Goal: Task Accomplishment & Management: Manage account settings

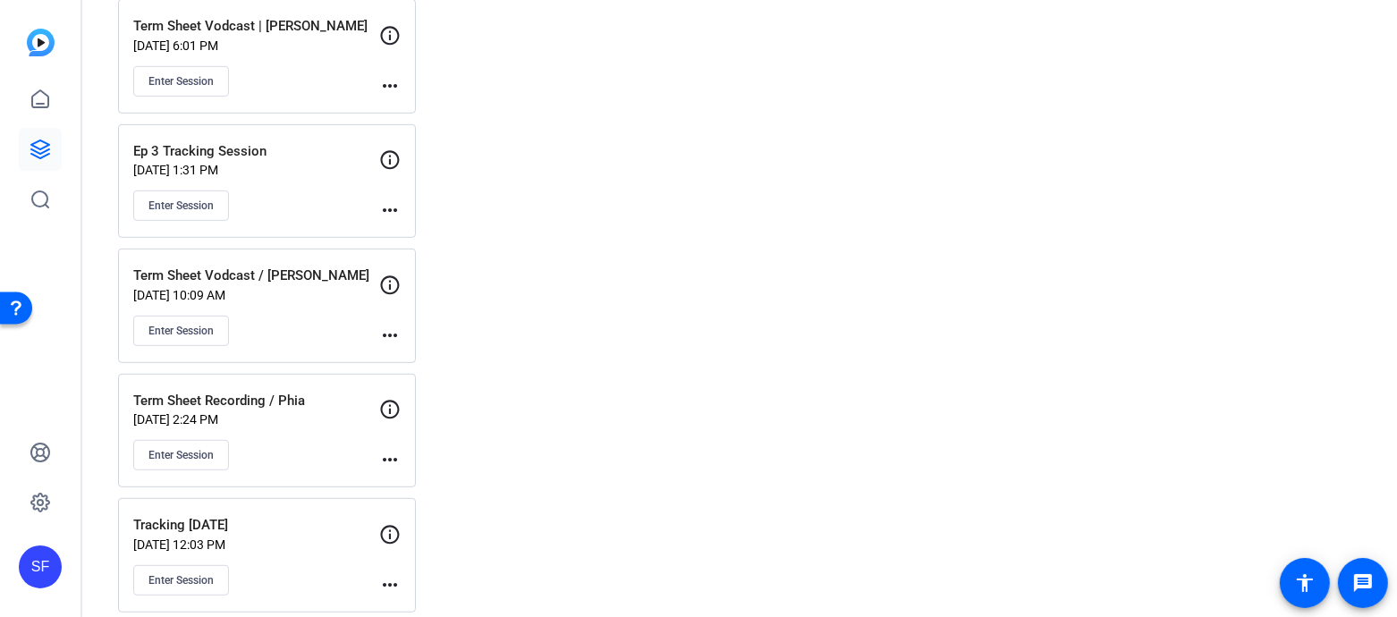
scroll to position [770, 0]
click at [390, 451] on mat-icon "more_horiz" at bounding box center [389, 461] width 21 height 21
click at [421, 472] on span "Edit Session" at bounding box center [434, 474] width 81 height 21
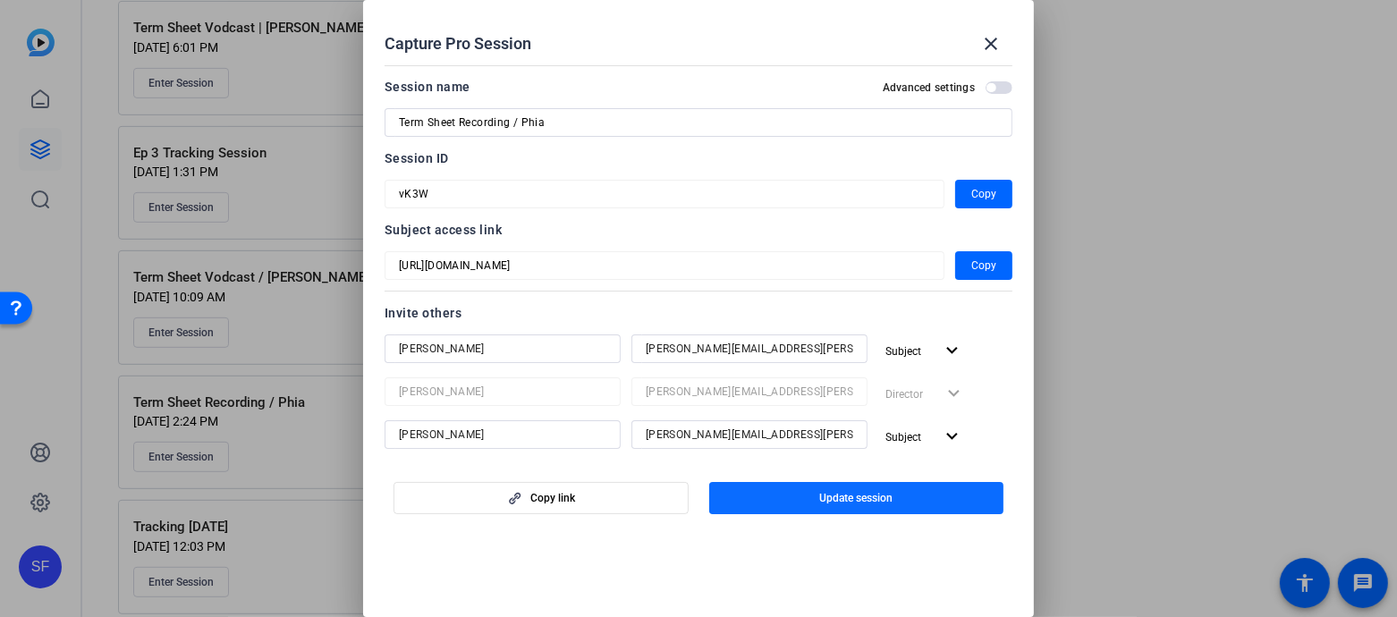
click at [826, 493] on span "Update session" at bounding box center [855, 498] width 73 height 14
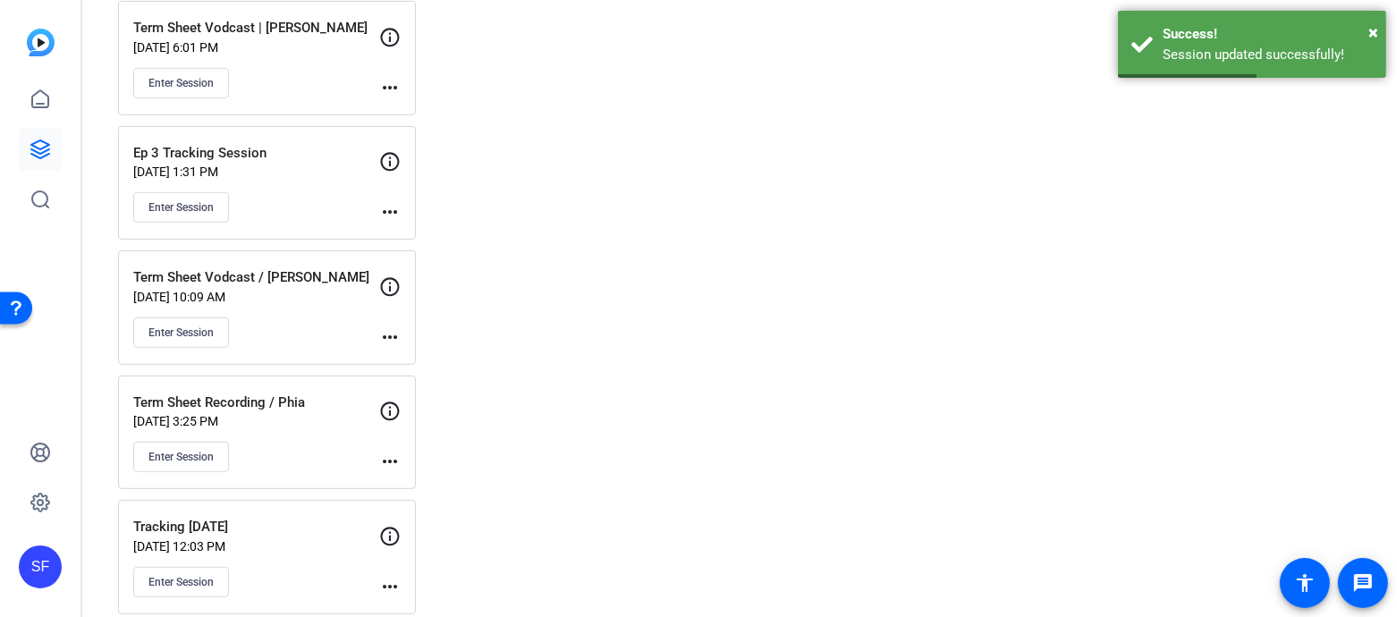
click at [394, 451] on mat-icon "more_horiz" at bounding box center [389, 461] width 21 height 21
click at [421, 466] on span "Edit Session" at bounding box center [434, 474] width 81 height 21
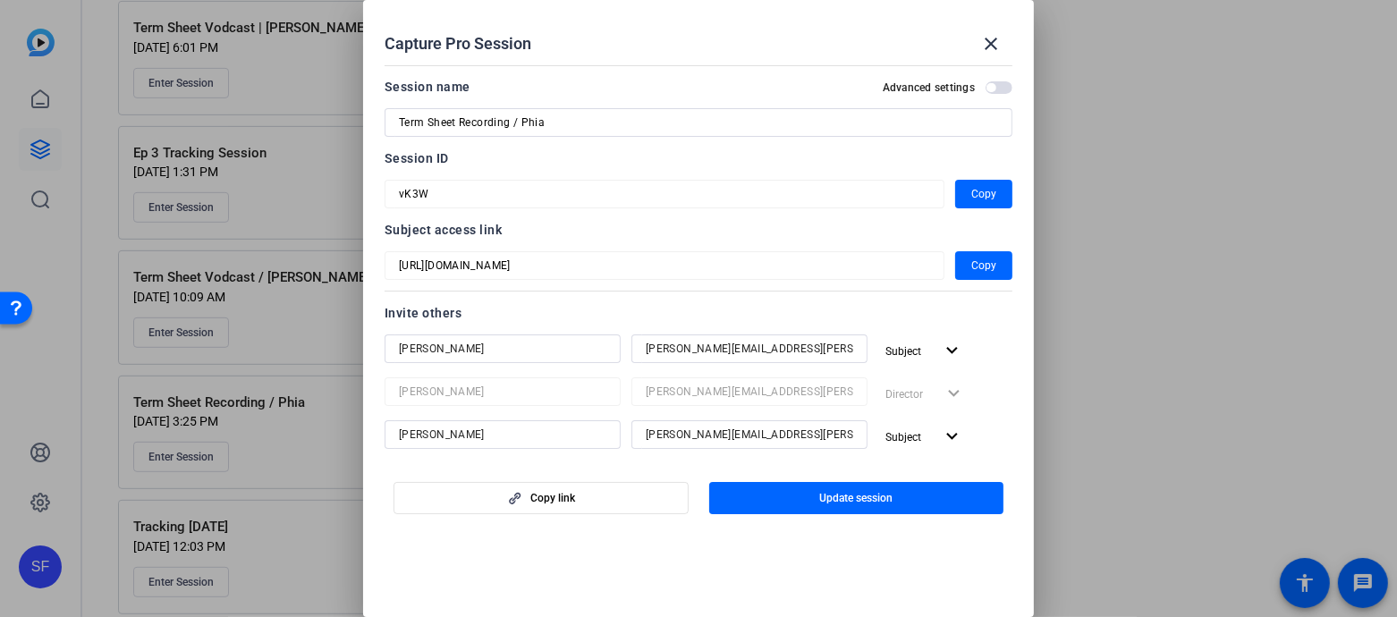
click at [555, 420] on div "Lydia Randall" at bounding box center [503, 434] width 208 height 29
click at [549, 436] on input "Lydia Randall" at bounding box center [503, 434] width 208 height 21
click at [765, 431] on input "lydia.randall@fortune.com" at bounding box center [750, 434] width 208 height 21
click at [811, 433] on input "lydia.randall@fortune.com" at bounding box center [750, 434] width 208 height 21
click at [827, 352] on input "alexandra.garfinkle@fortune.com" at bounding box center [750, 348] width 208 height 21
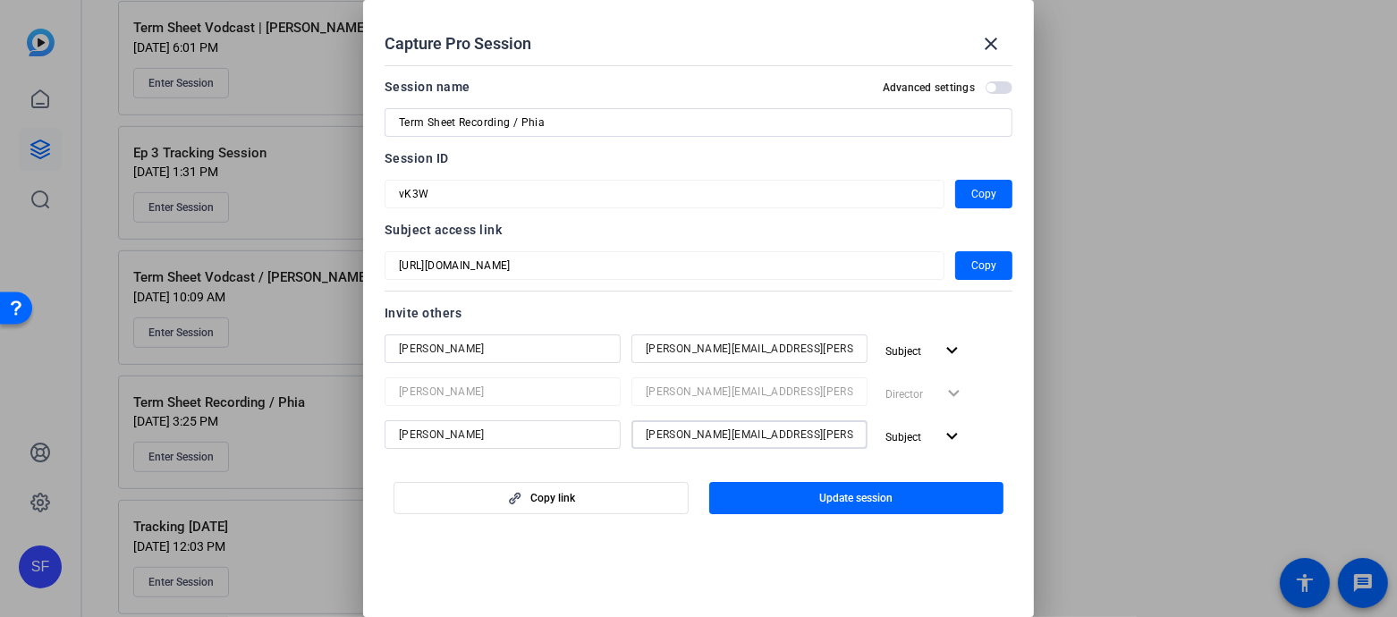
click at [835, 437] on input "lydia.randall@fortune.com" at bounding box center [750, 434] width 208 height 21
click at [1001, 81] on span "button" at bounding box center [999, 87] width 27 height 13
click at [1004, 88] on span "button" at bounding box center [1003, 87] width 9 height 9
click at [1003, 88] on span "button" at bounding box center [999, 87] width 27 height 13
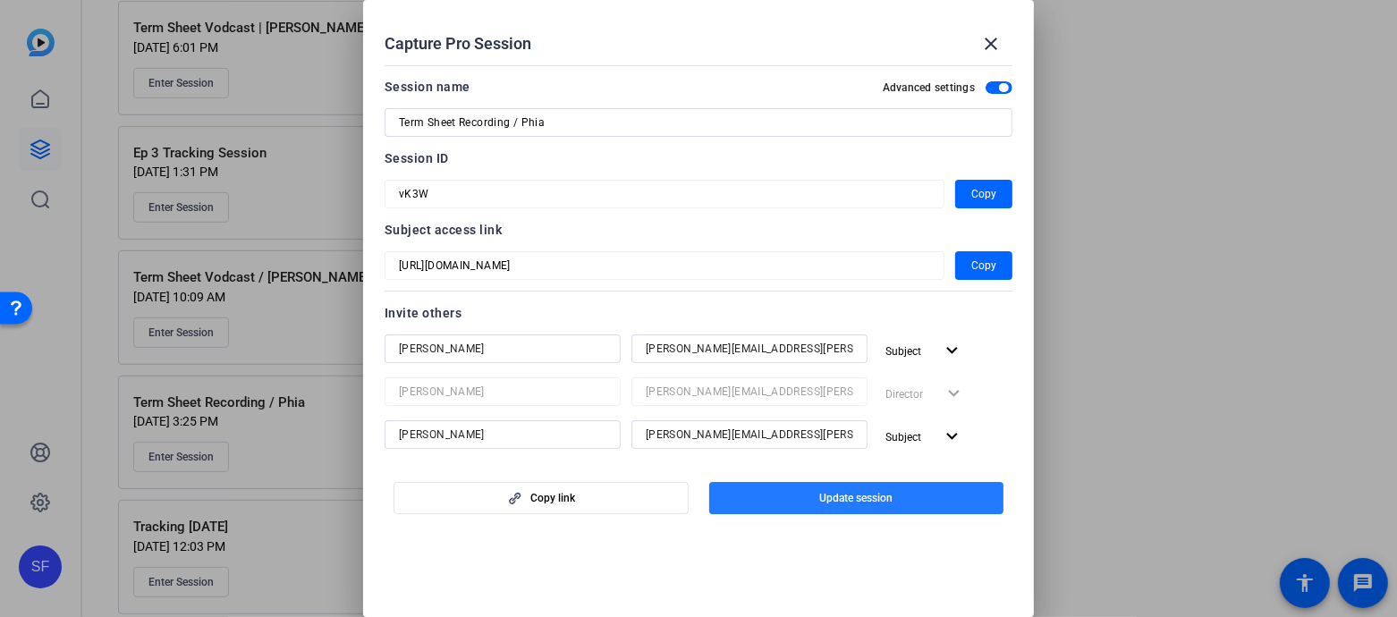
click at [812, 496] on span "button" at bounding box center [856, 498] width 295 height 43
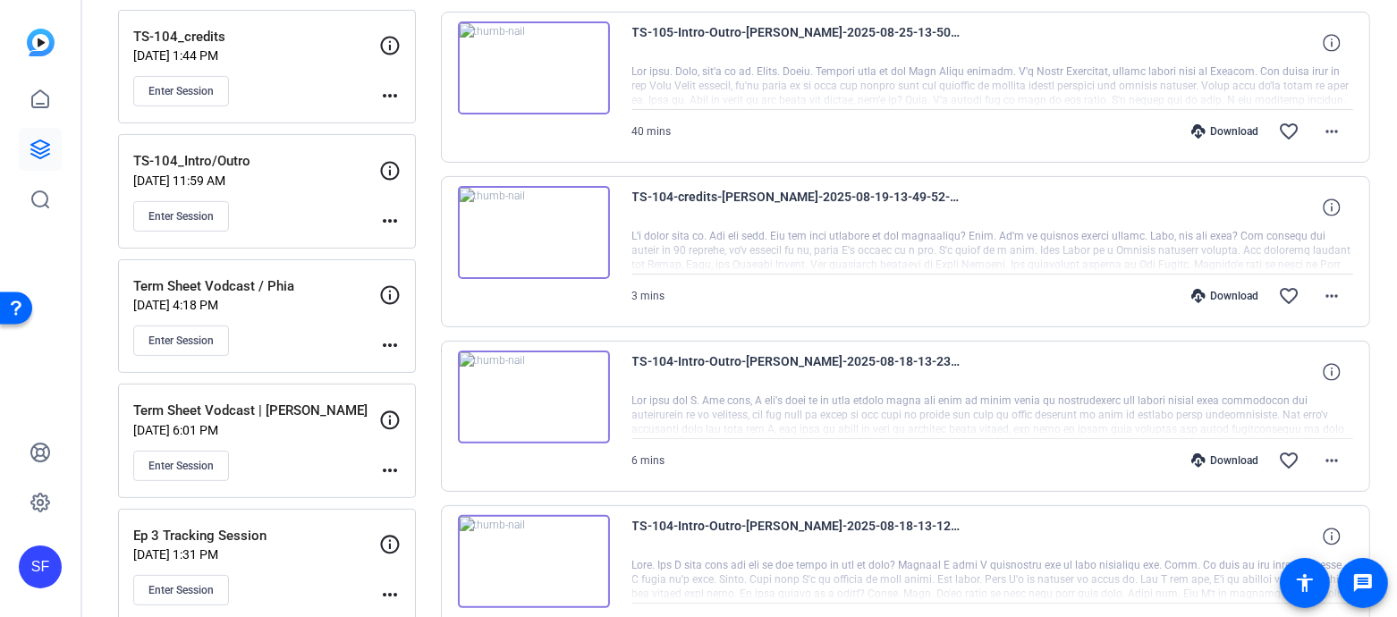
scroll to position [399, 0]
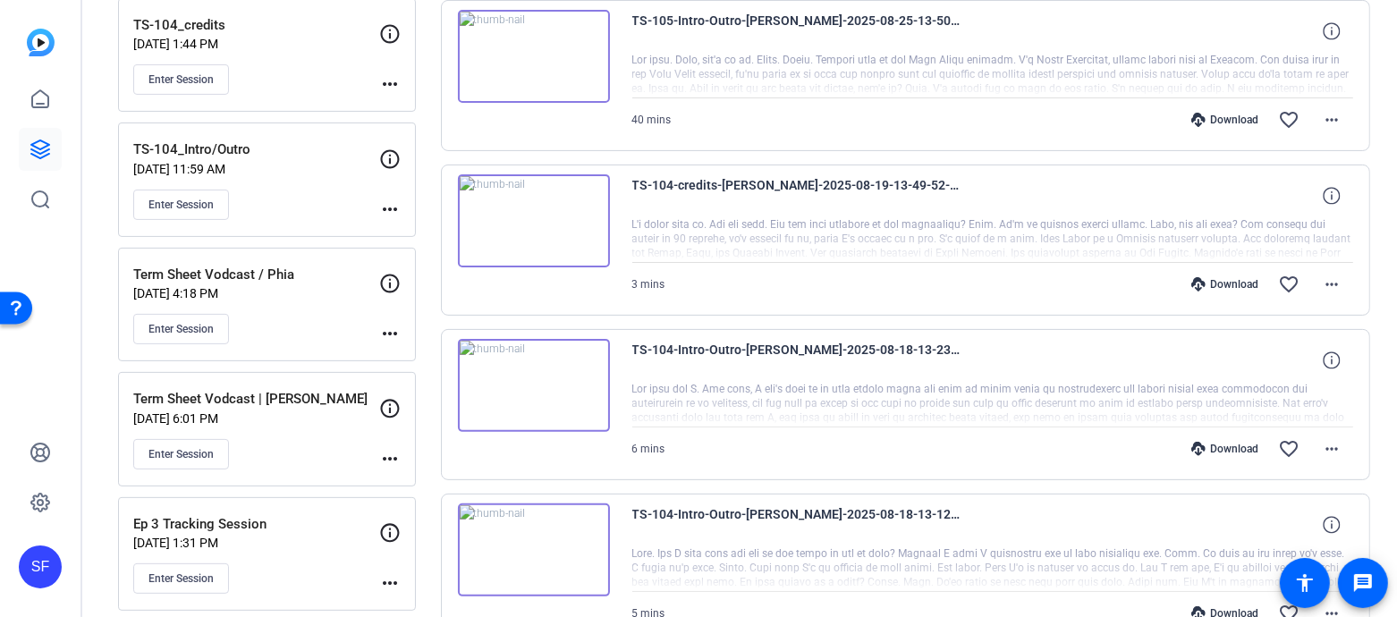
click at [382, 323] on mat-icon "more_horiz" at bounding box center [389, 333] width 21 height 21
click at [250, 295] on div at bounding box center [698, 308] width 1397 height 617
click at [273, 291] on p "Aug 14, 2025 @ 4:18 PM" at bounding box center [256, 293] width 246 height 14
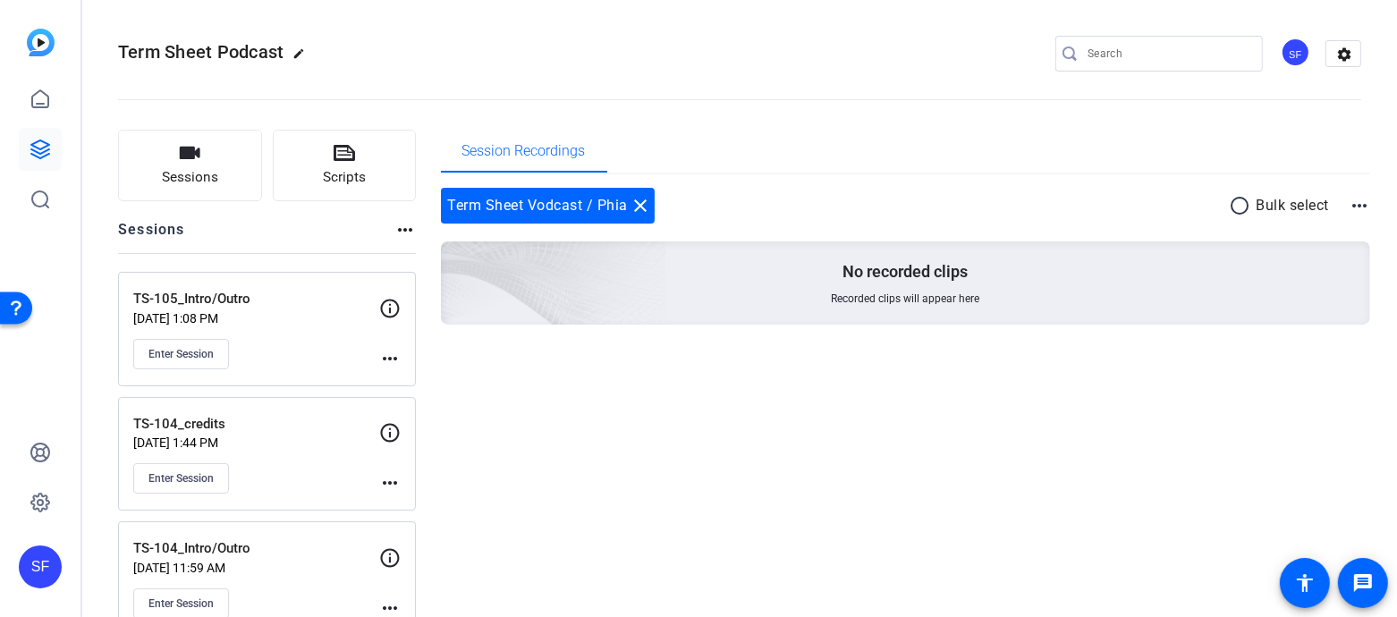
scroll to position [4, 0]
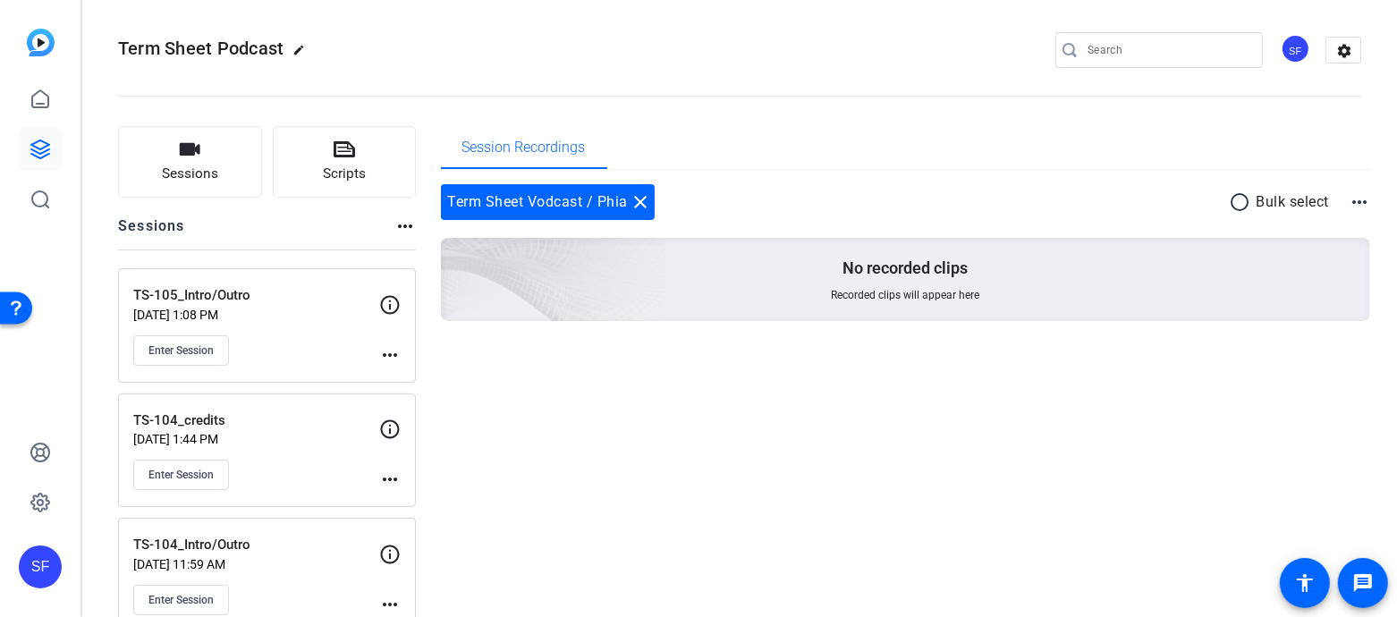
click at [1355, 197] on mat-icon "more_horiz" at bounding box center [1359, 201] width 21 height 21
click at [1355, 197] on div at bounding box center [698, 308] width 1397 height 617
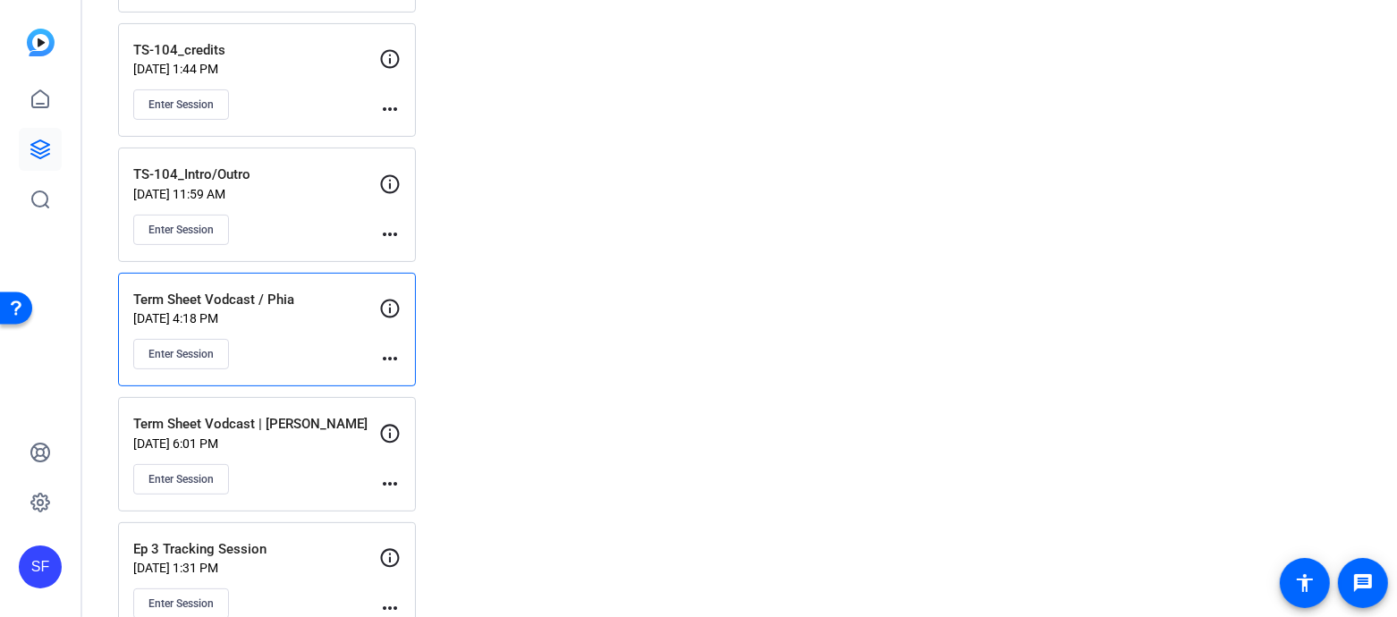
scroll to position [361, 0]
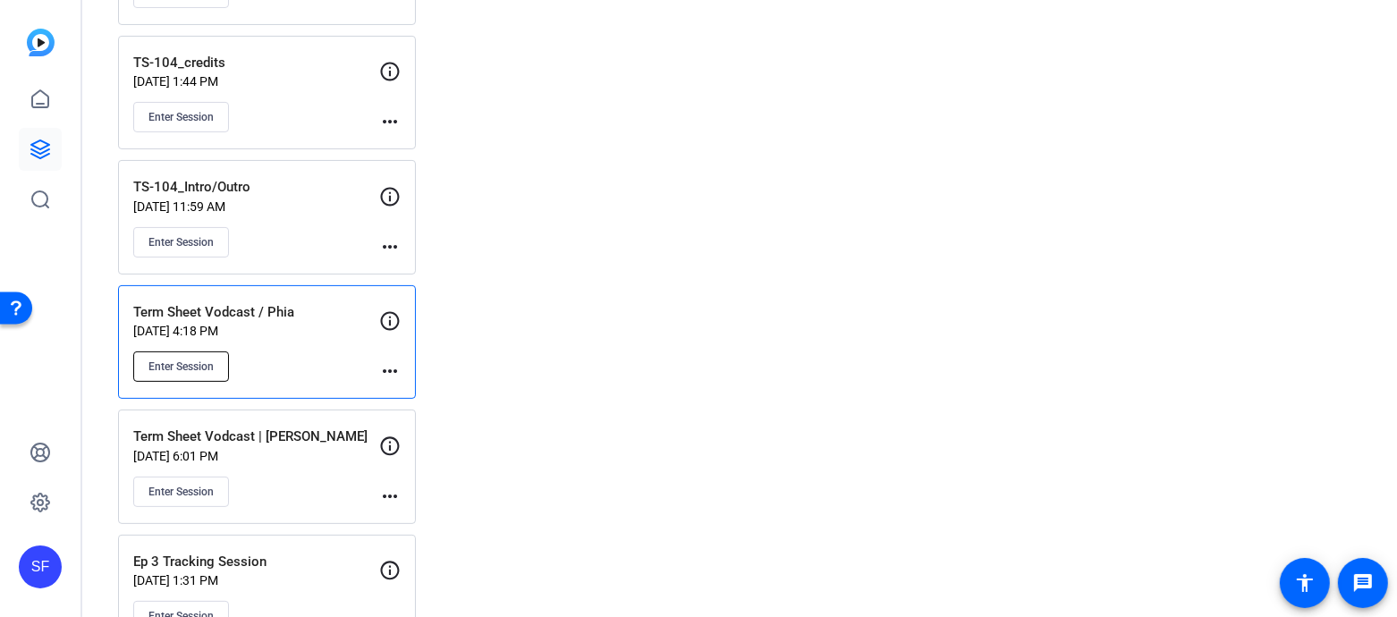
click at [148, 360] on span "Enter Session" at bounding box center [180, 367] width 65 height 14
click at [389, 367] on mat-icon "more_horiz" at bounding box center [389, 370] width 21 height 21
click at [420, 394] on span "Edit Session" at bounding box center [434, 390] width 81 height 21
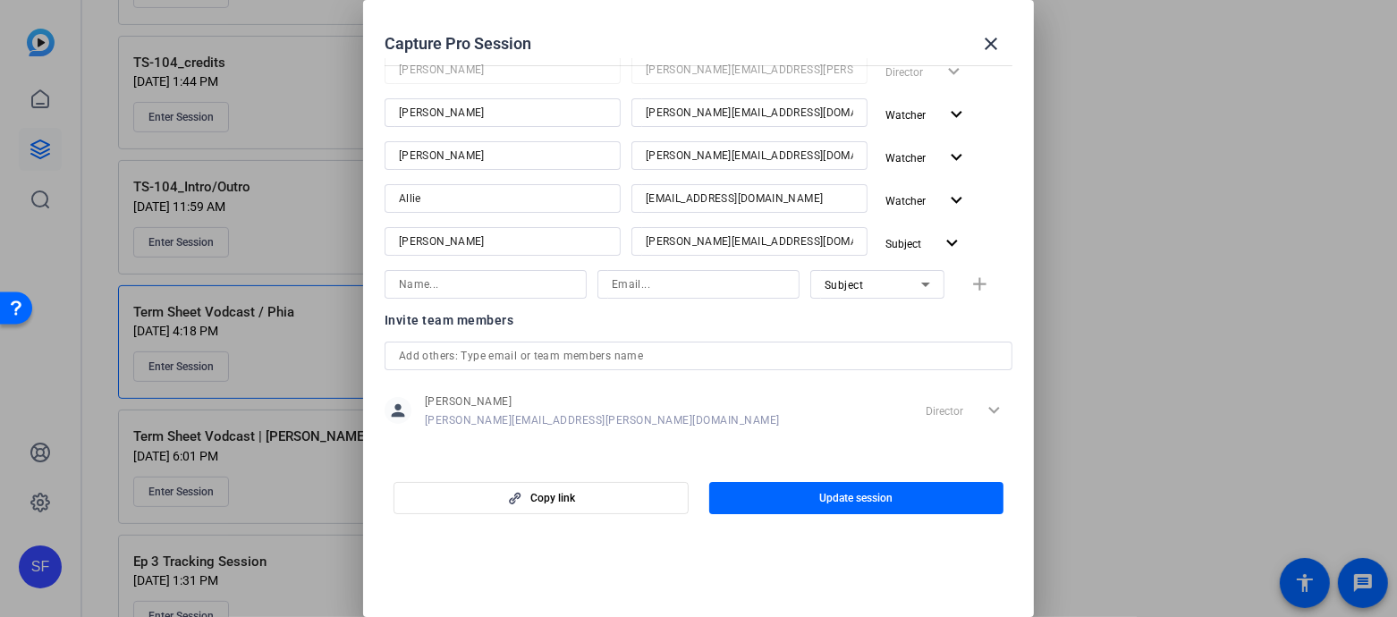
scroll to position [288, 0]
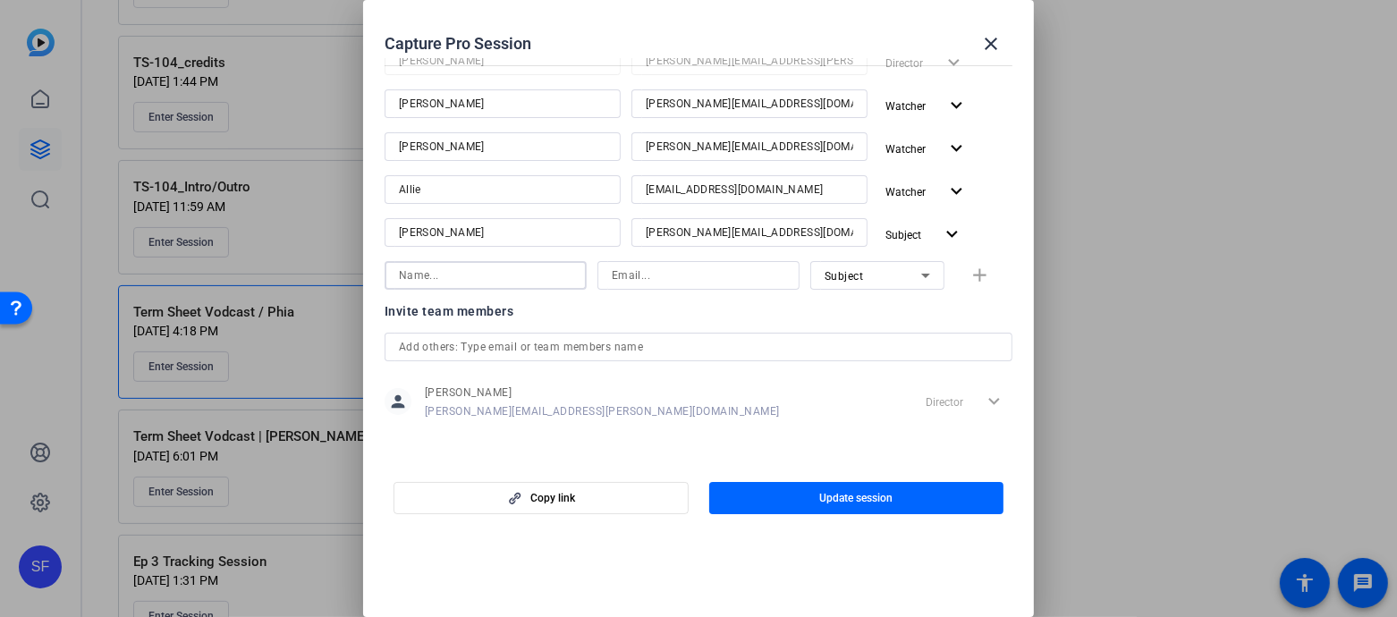
click at [503, 281] on input at bounding box center [486, 275] width 174 height 21
type input "Meghan Murray-Merriman"
click at [672, 275] on input at bounding box center [699, 275] width 174 height 21
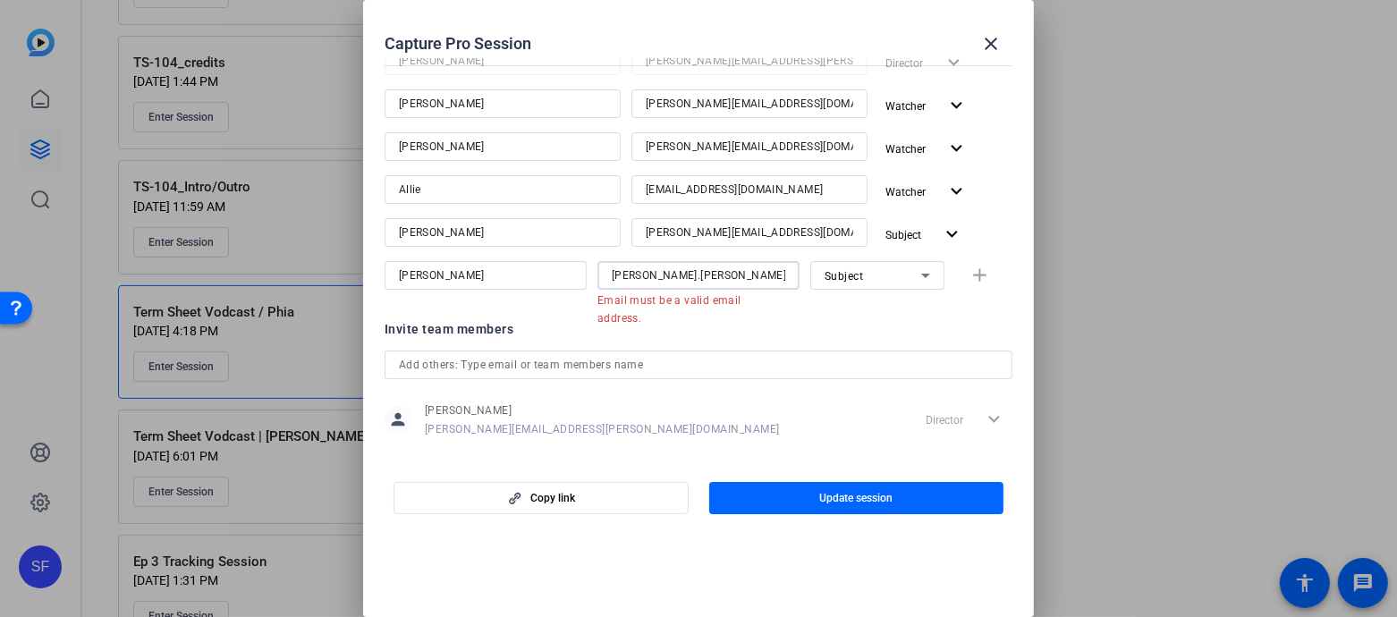
drag, startPoint x: 733, startPoint y: 274, endPoint x: 371, endPoint y: 206, distance: 367.7
click at [371, 206] on mat-dialog-content "Session name Advanced settings Term Sheet Vodcast / Phia Session ID 9xnk Copy S…" at bounding box center [698, 259] width 671 height 402
paste input "@pgates.com"
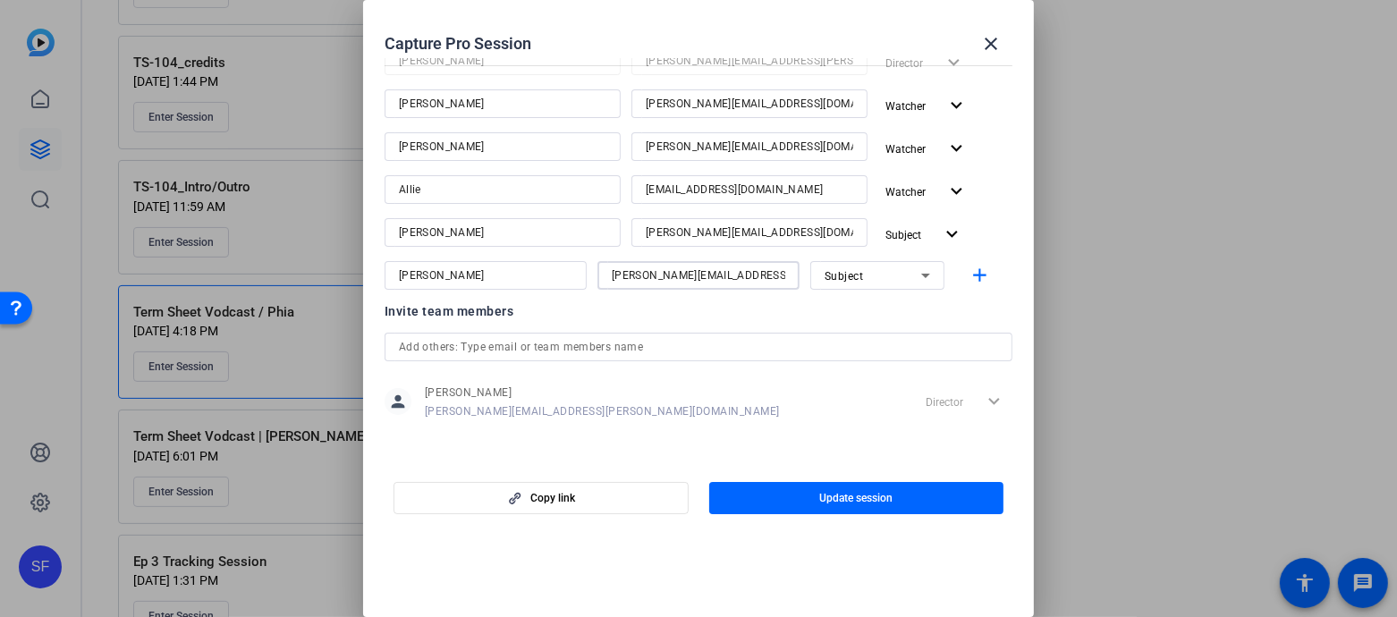
type input "meghan@pgates.com"
click at [887, 274] on div "Subject" at bounding box center [873, 276] width 97 height 22
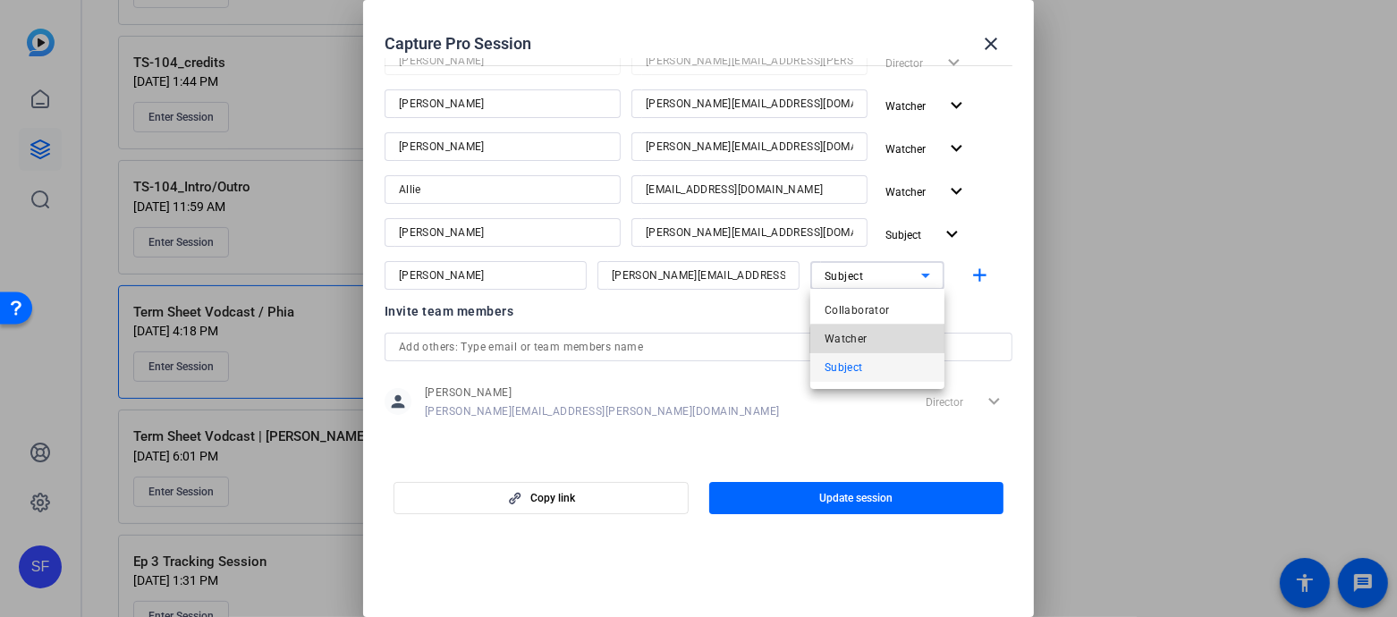
click at [879, 344] on mat-option "Watcher" at bounding box center [877, 339] width 134 height 29
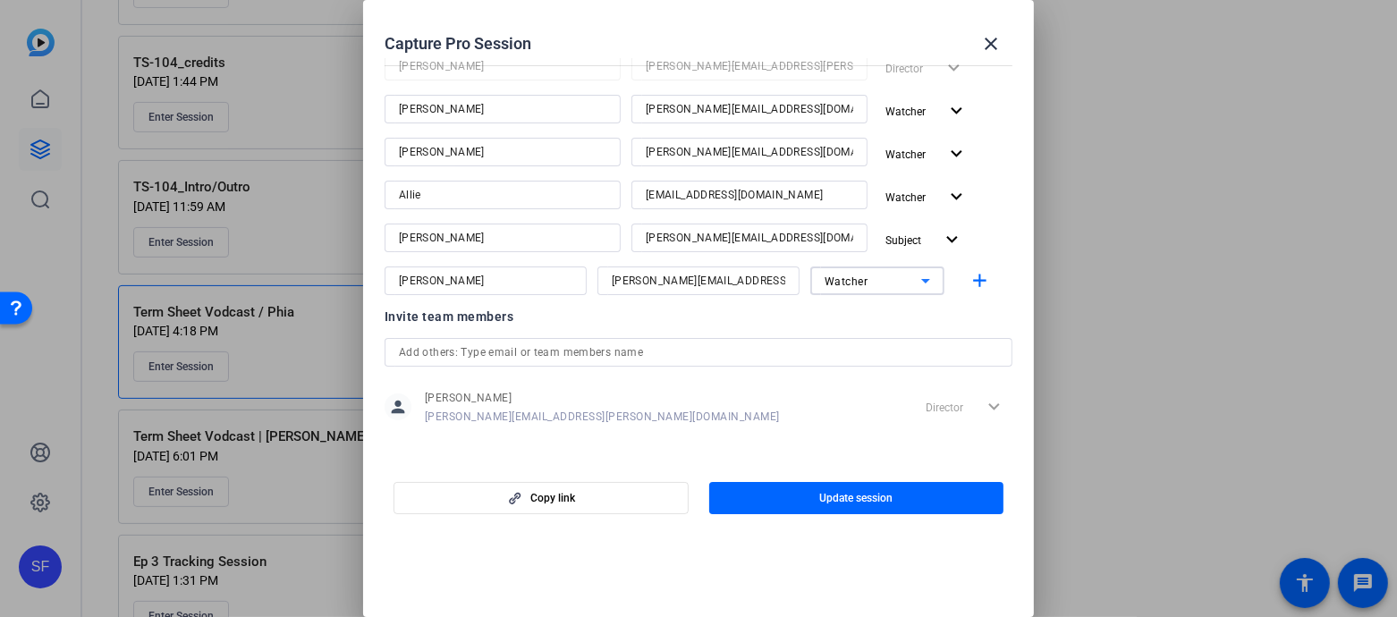
scroll to position [284, 0]
click at [982, 279] on mat-icon "add" at bounding box center [981, 280] width 22 height 22
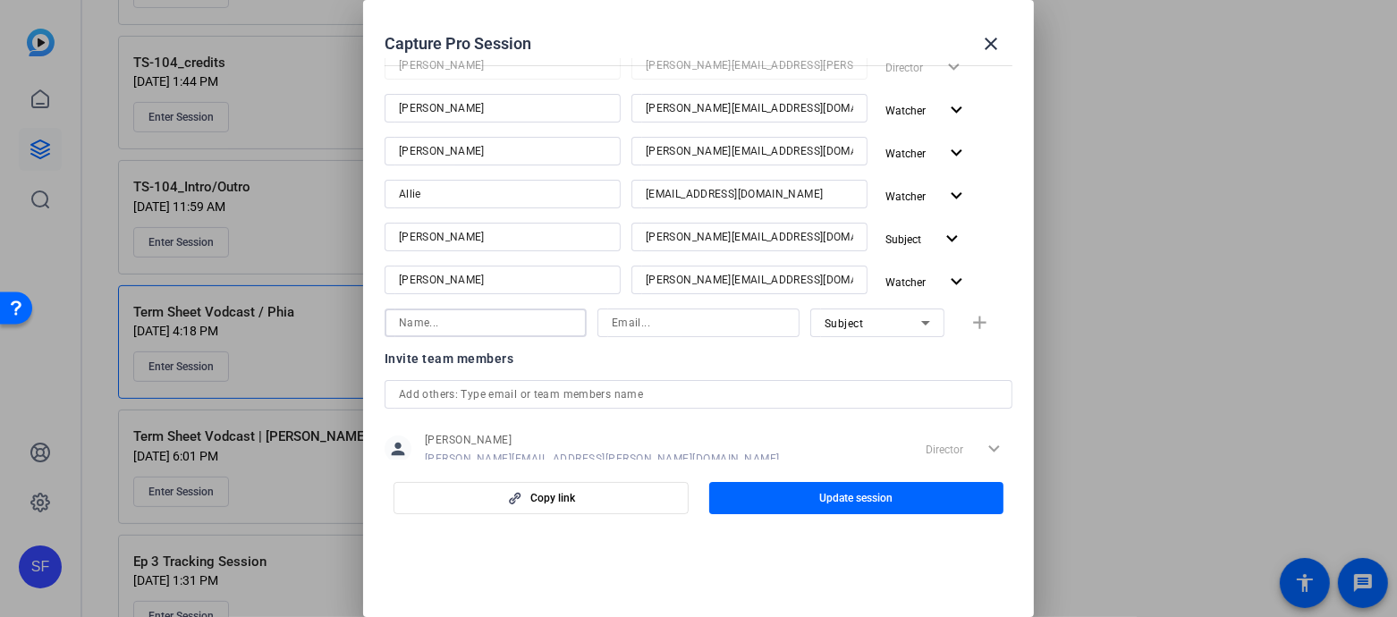
click at [451, 326] on input at bounding box center [486, 322] width 174 height 21
type input "Alli"
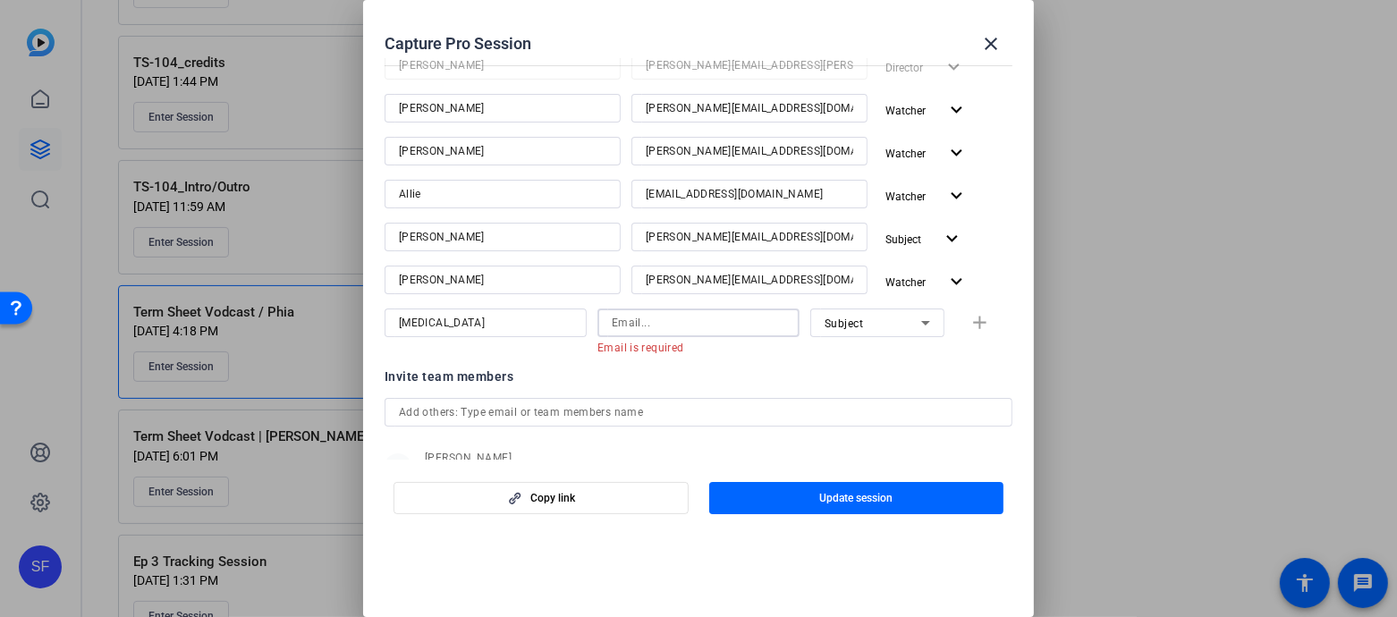
paste input "Alli.Rodgers@fortune.com"
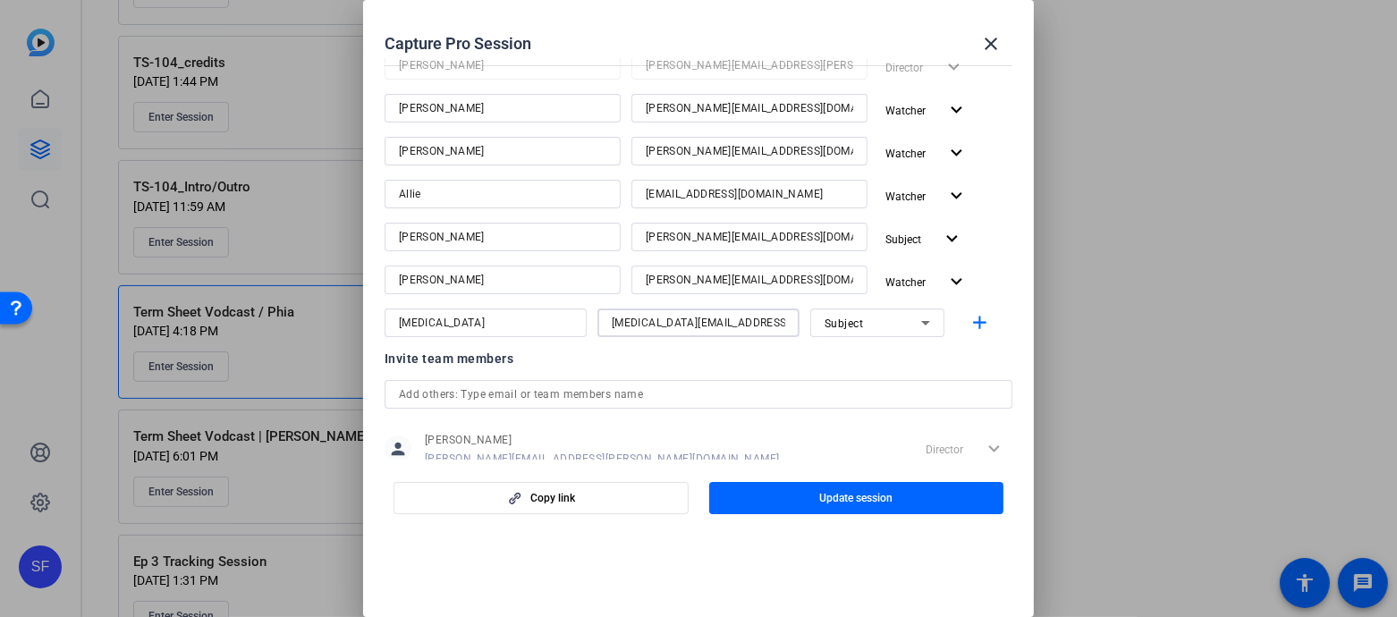
type input "Alli.Rodgers@fortune.com"
click at [843, 330] on div "Subject" at bounding box center [873, 323] width 97 height 22
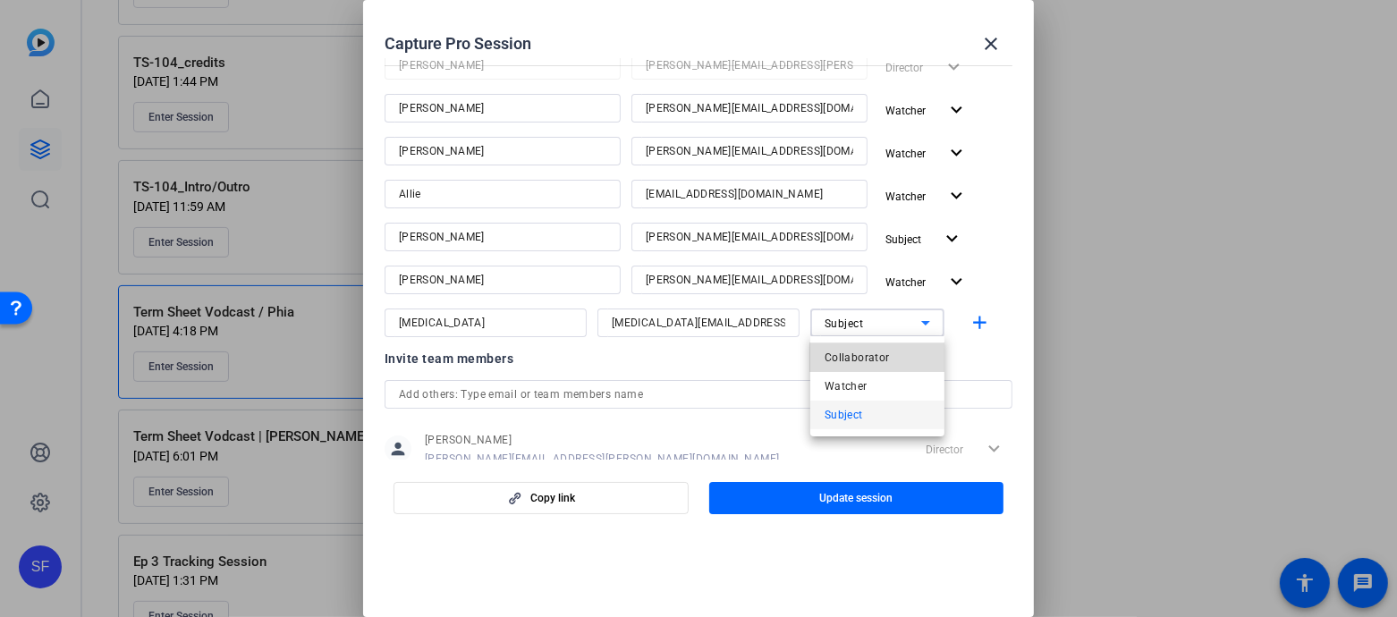
click at [870, 362] on span "Collaborator" at bounding box center [857, 357] width 65 height 21
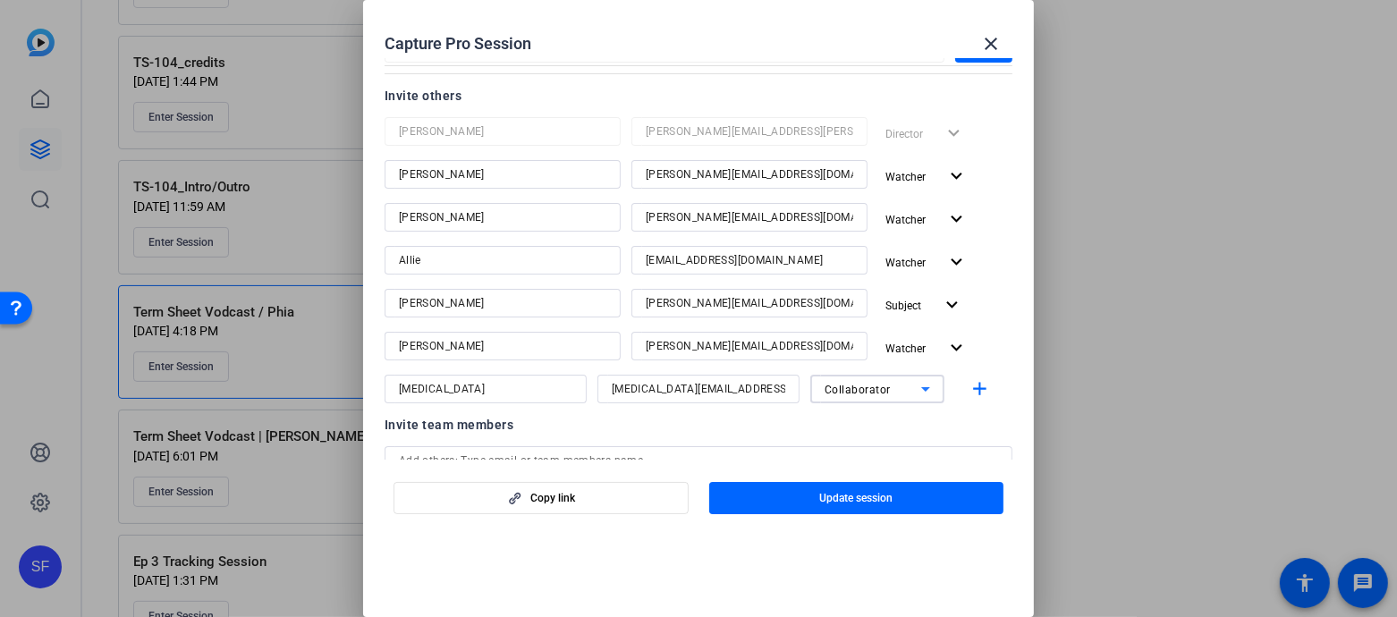
scroll to position [220, 0]
click at [903, 390] on div "Collaborator" at bounding box center [873, 387] width 97 height 22
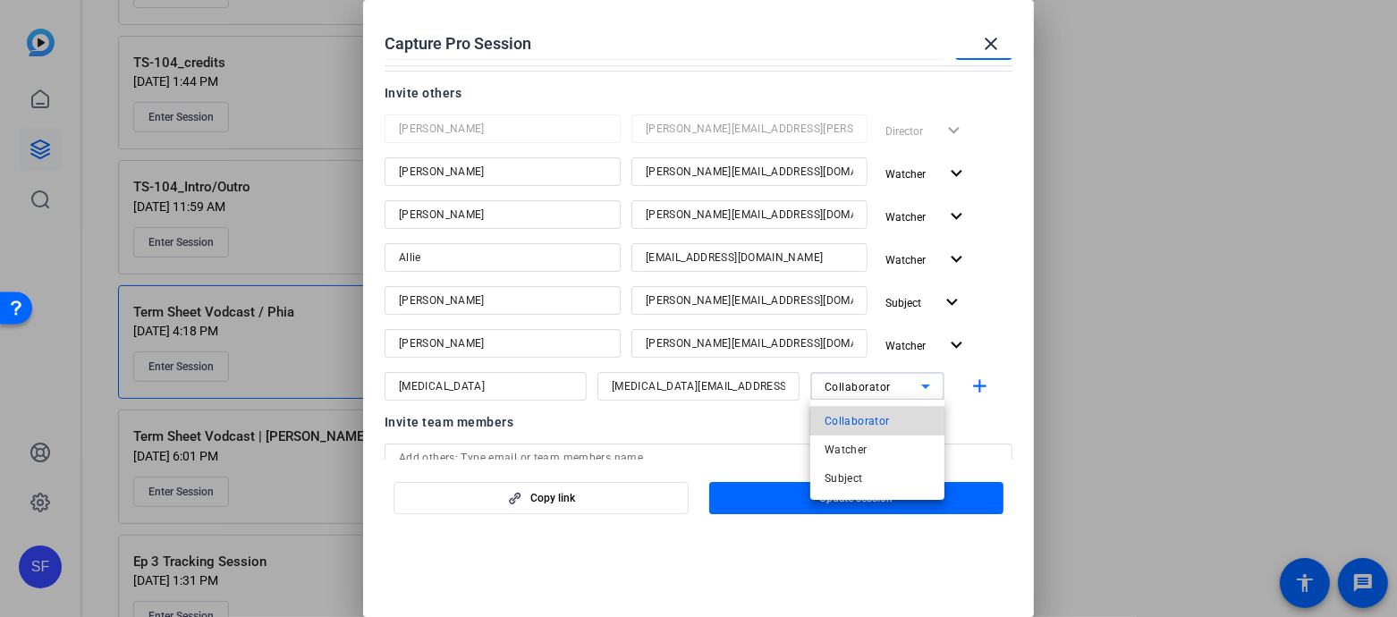
click at [891, 423] on mat-option "Collaborator" at bounding box center [877, 421] width 134 height 29
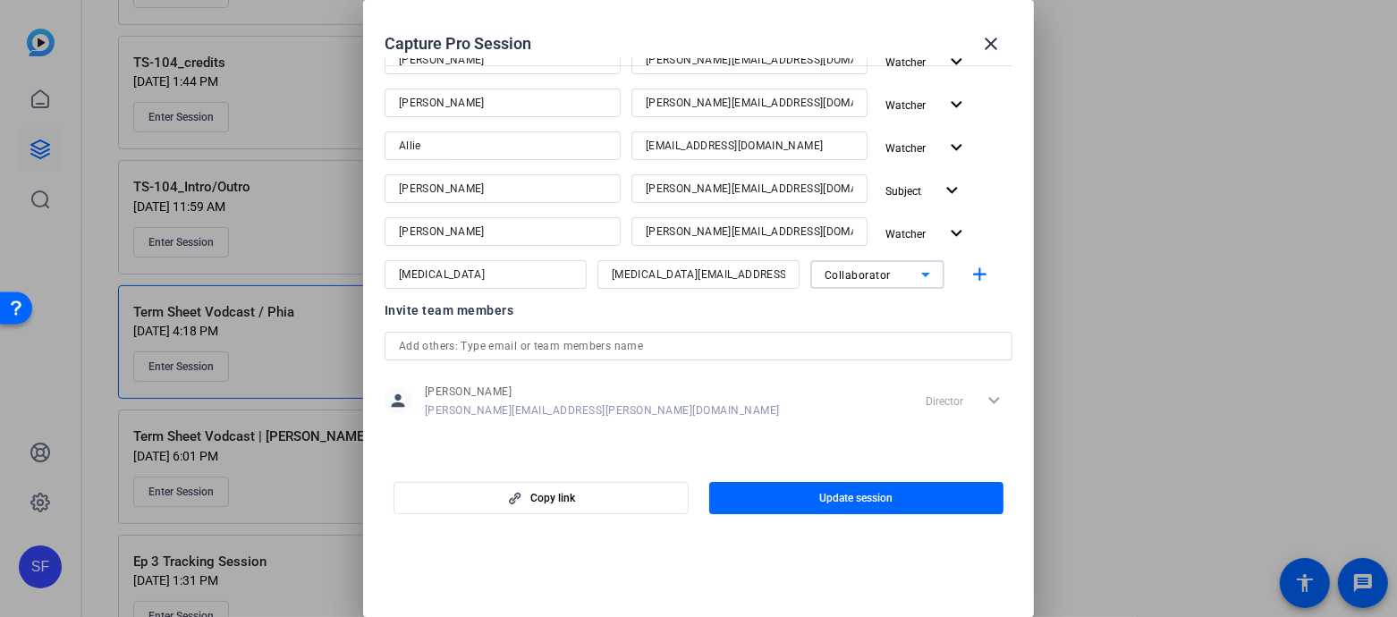
scroll to position [333, 0]
click at [878, 272] on span "Collaborator" at bounding box center [858, 274] width 66 height 13
click at [752, 321] on div at bounding box center [698, 308] width 1397 height 617
click at [894, 300] on div at bounding box center [877, 298] width 134 height 20
click at [585, 346] on input "text" at bounding box center [698, 345] width 599 height 21
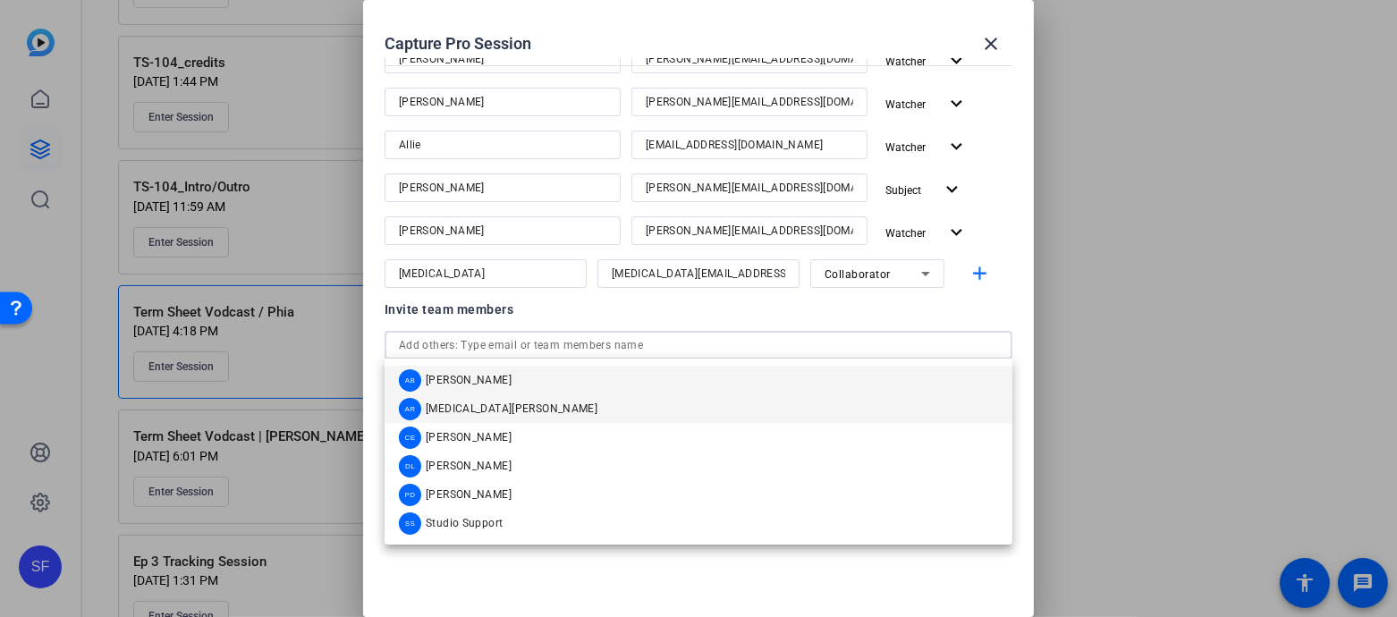
click at [544, 408] on mat-option "AR Alli Rodgers" at bounding box center [699, 408] width 628 height 29
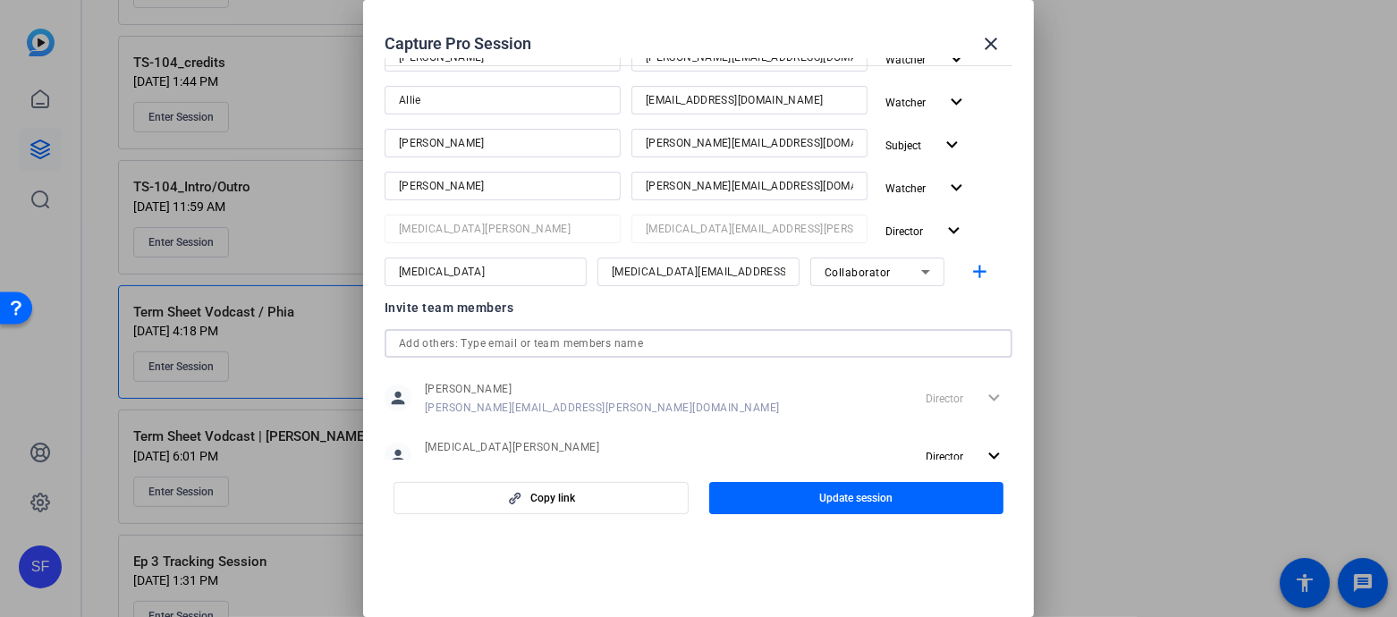
scroll to position [376, 0]
click at [851, 331] on div at bounding box center [698, 345] width 599 height 29
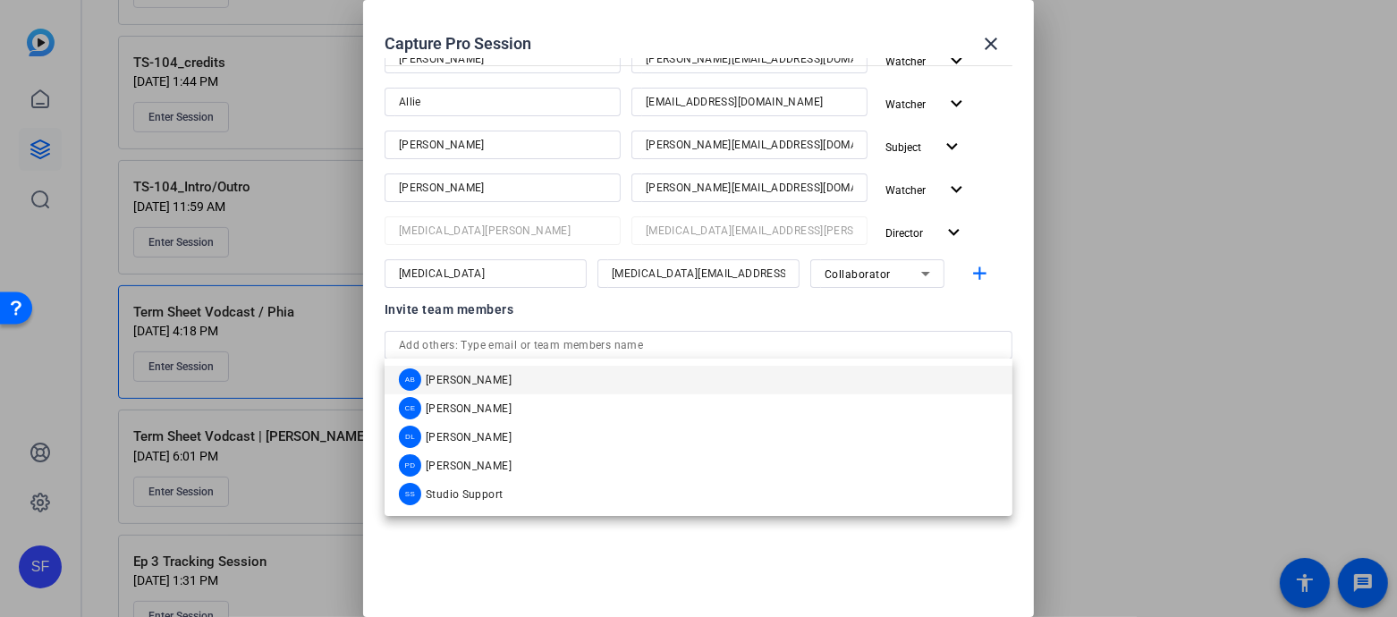
click at [851, 327] on div "Invite team members person Sam Freund Sam.Freund@fortune.com Director expand_mo…" at bounding box center [699, 398] width 628 height 199
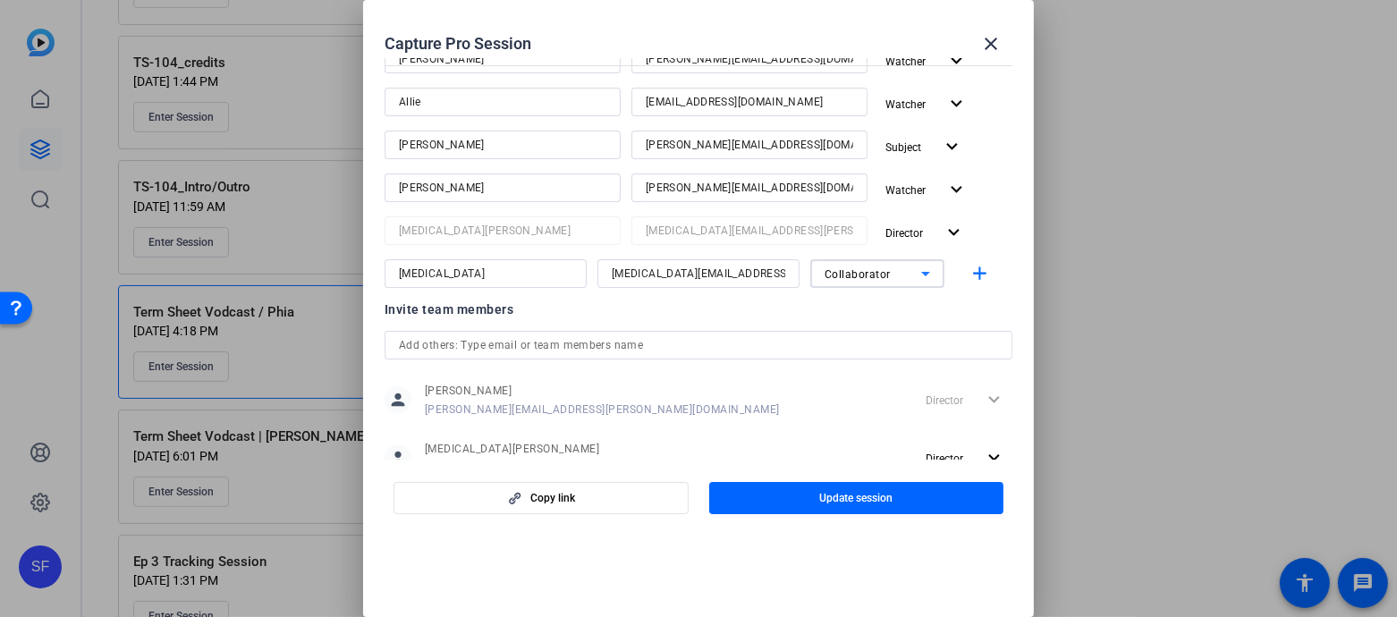
click at [885, 281] on div "Collaborator" at bounding box center [873, 274] width 97 height 22
click at [885, 281] on div at bounding box center [698, 308] width 1397 height 617
click at [460, 274] on input "Alli" at bounding box center [486, 273] width 174 height 21
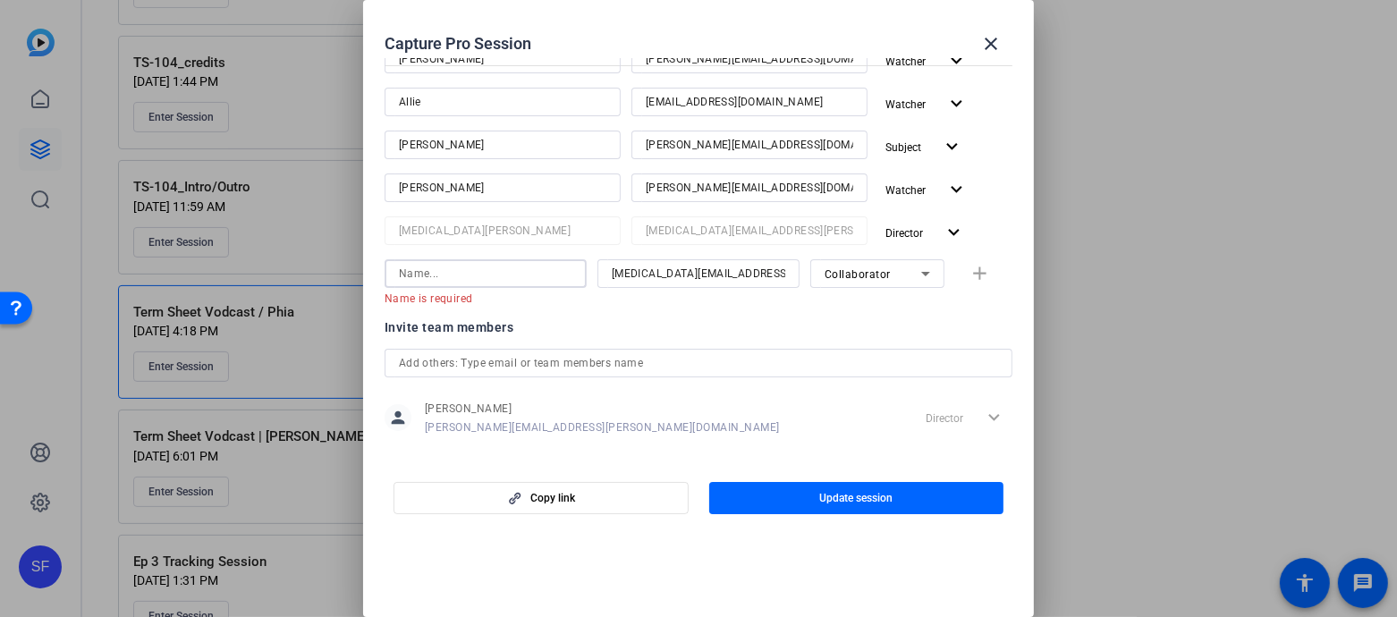
type input "Alli"
click at [739, 279] on input "Alli.Rodgers@fortune.com" at bounding box center [699, 273] width 174 height 21
click at [860, 272] on span "Collaborator" at bounding box center [858, 274] width 66 height 13
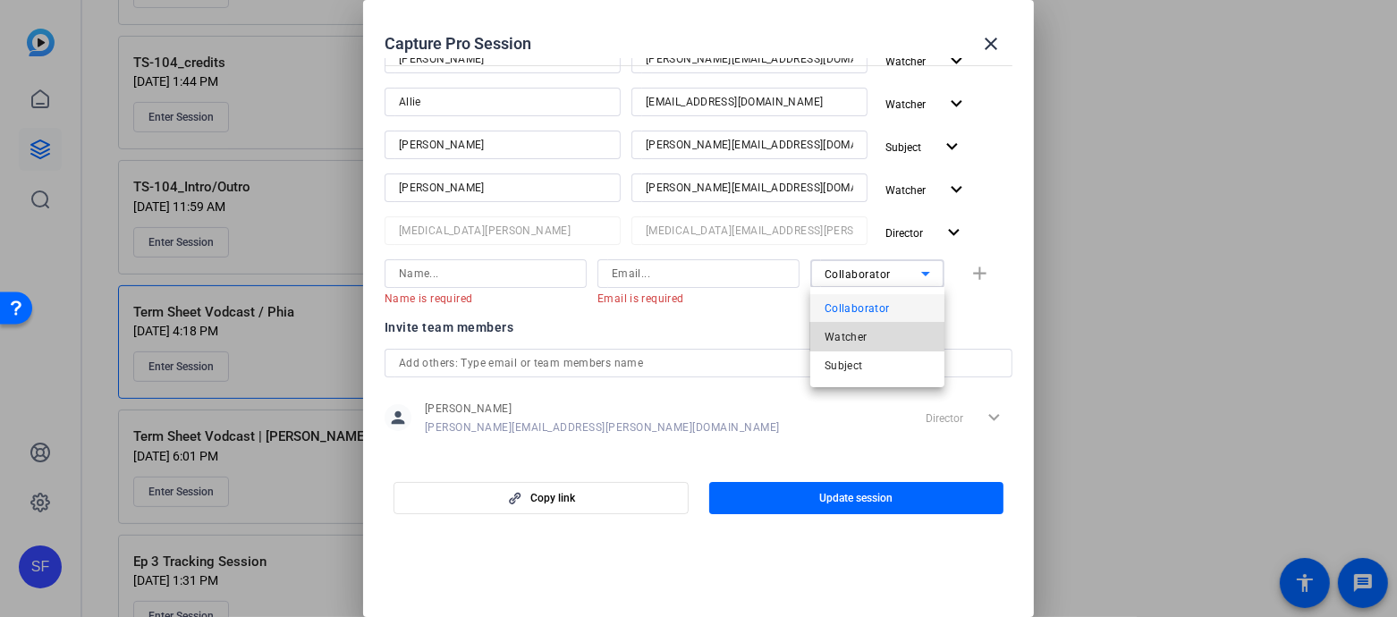
click at [875, 335] on mat-option "Watcher" at bounding box center [877, 337] width 134 height 29
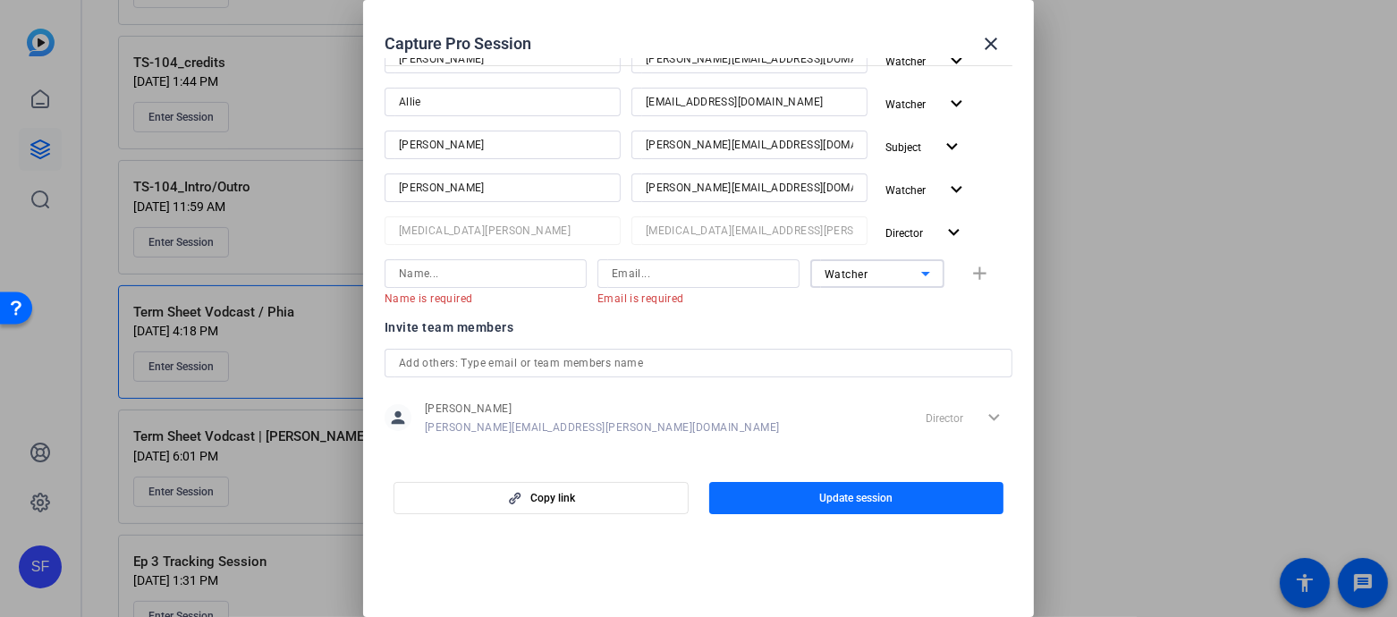
click at [819, 503] on span "Update session" at bounding box center [855, 498] width 73 height 14
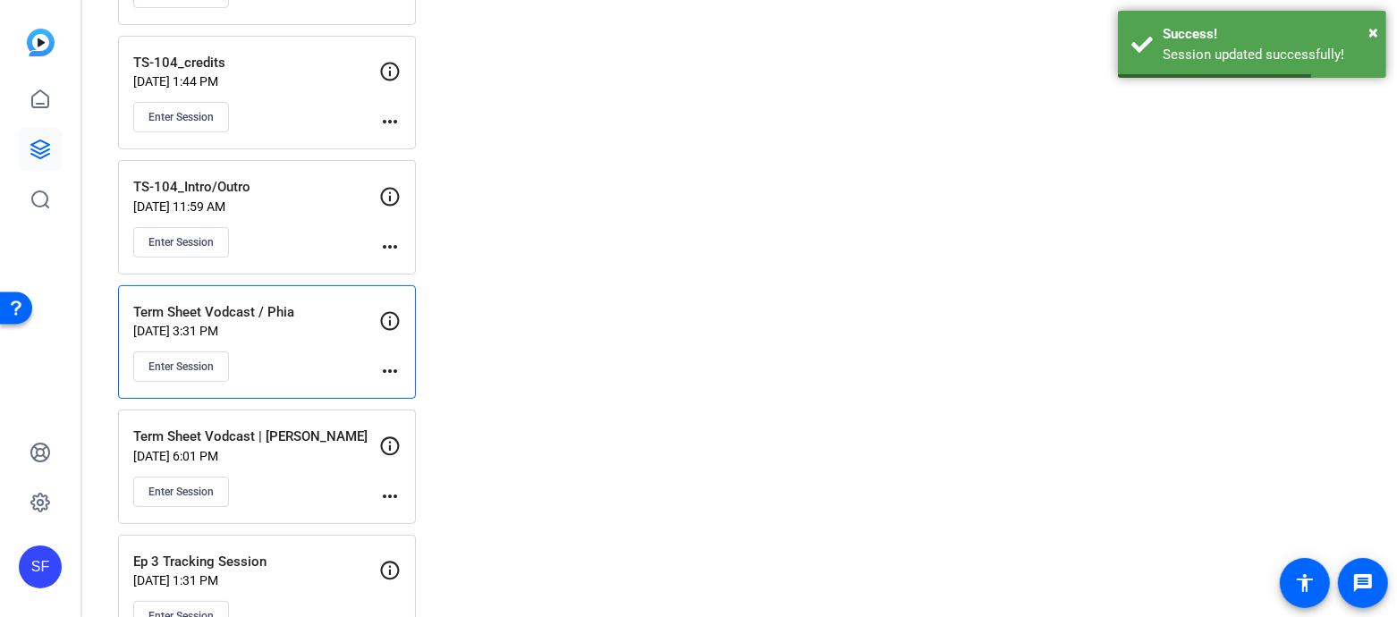
click at [387, 364] on mat-icon "more_horiz" at bounding box center [389, 370] width 21 height 21
click at [455, 388] on span "Edit Session" at bounding box center [434, 390] width 81 height 21
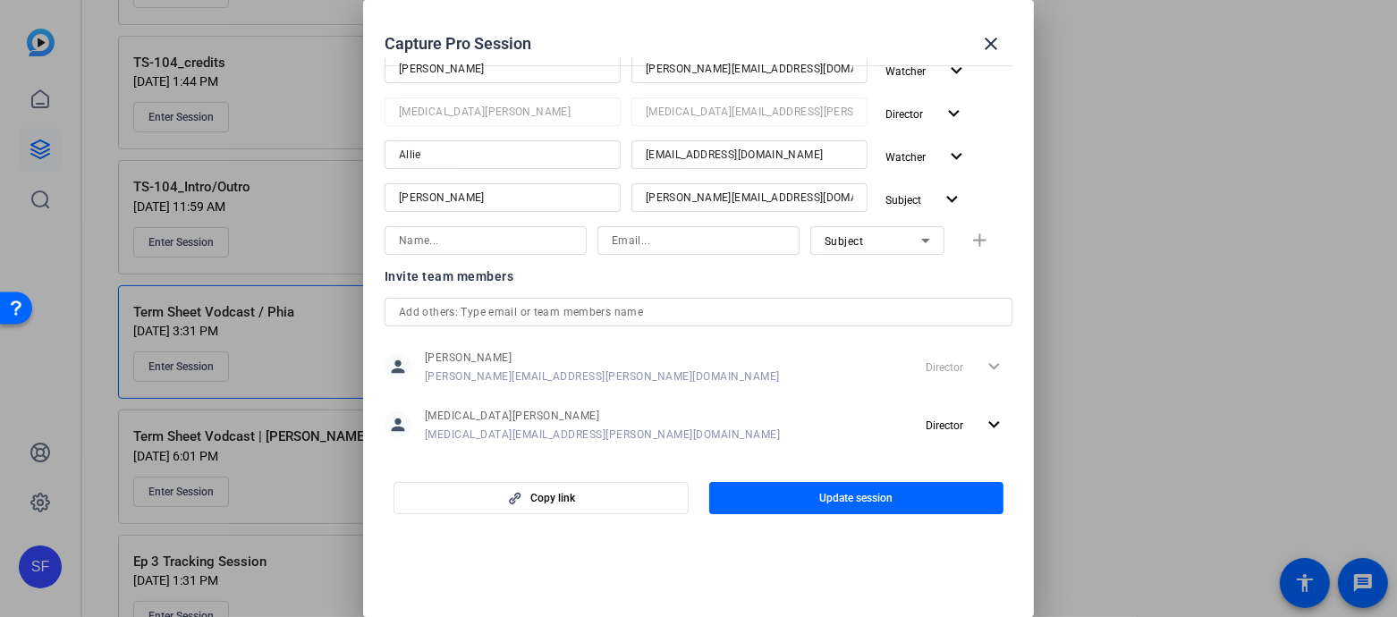
scroll to position [434, 0]
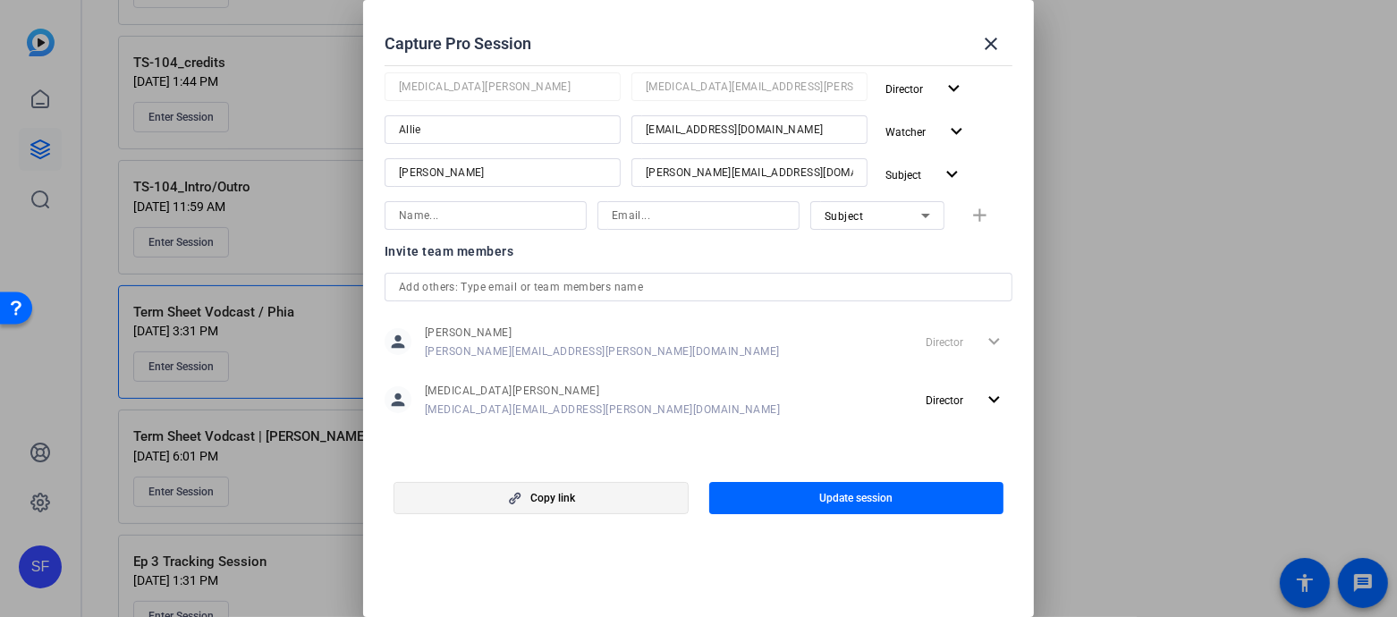
click at [582, 504] on span "button" at bounding box center [540, 498] width 293 height 43
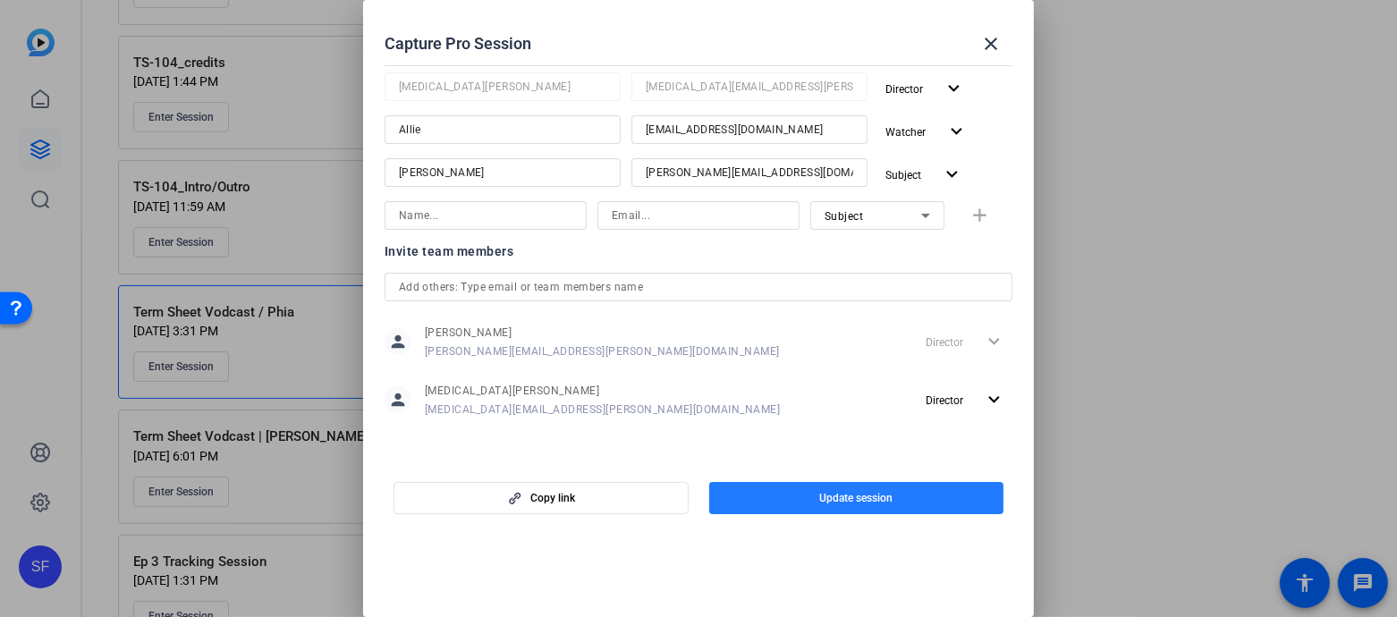
click at [790, 494] on span "button" at bounding box center [856, 498] width 295 height 43
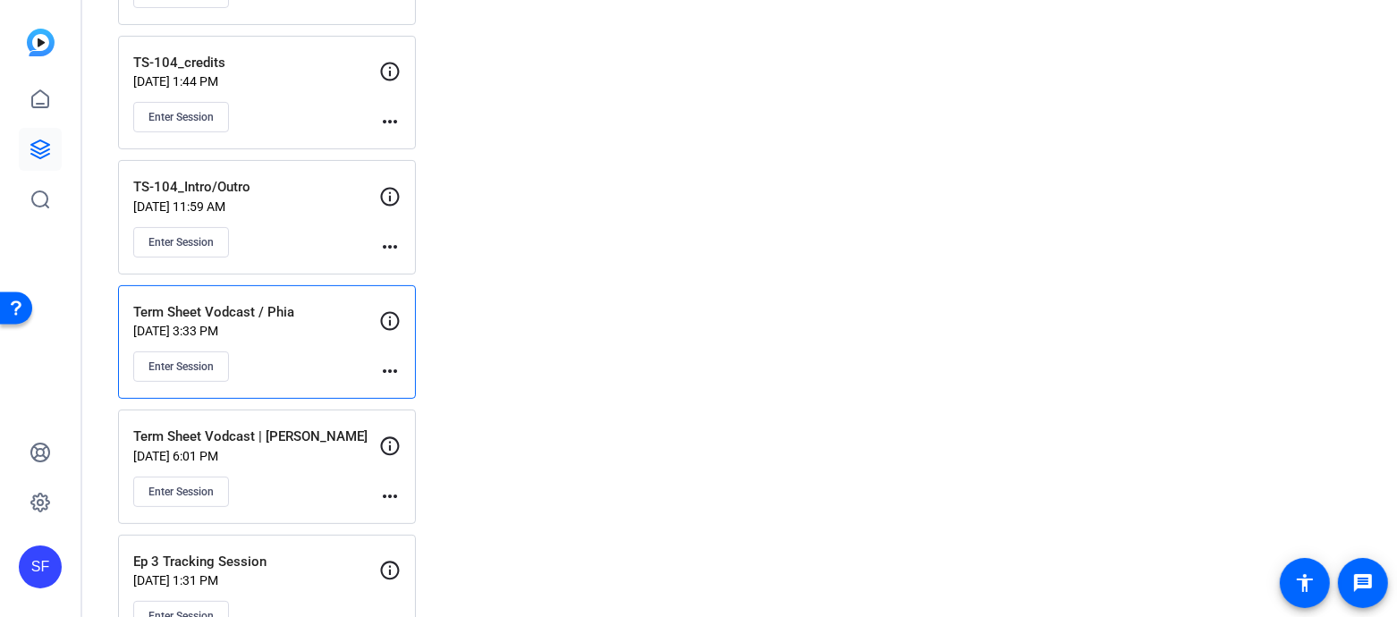
click at [390, 363] on mat-icon "more_horiz" at bounding box center [389, 370] width 21 height 21
click at [549, 317] on div at bounding box center [698, 308] width 1397 height 617
click at [199, 360] on span "Enter Session" at bounding box center [180, 367] width 65 height 14
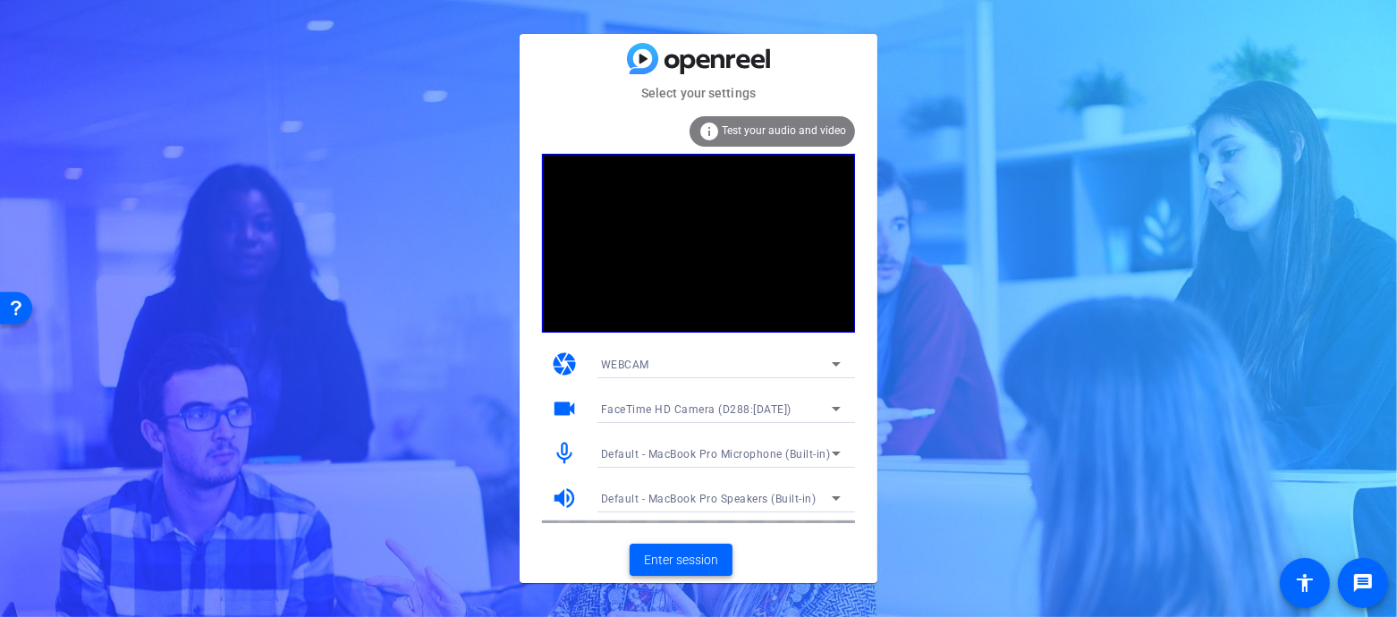
click at [682, 563] on span "Enter session" at bounding box center [681, 560] width 74 height 19
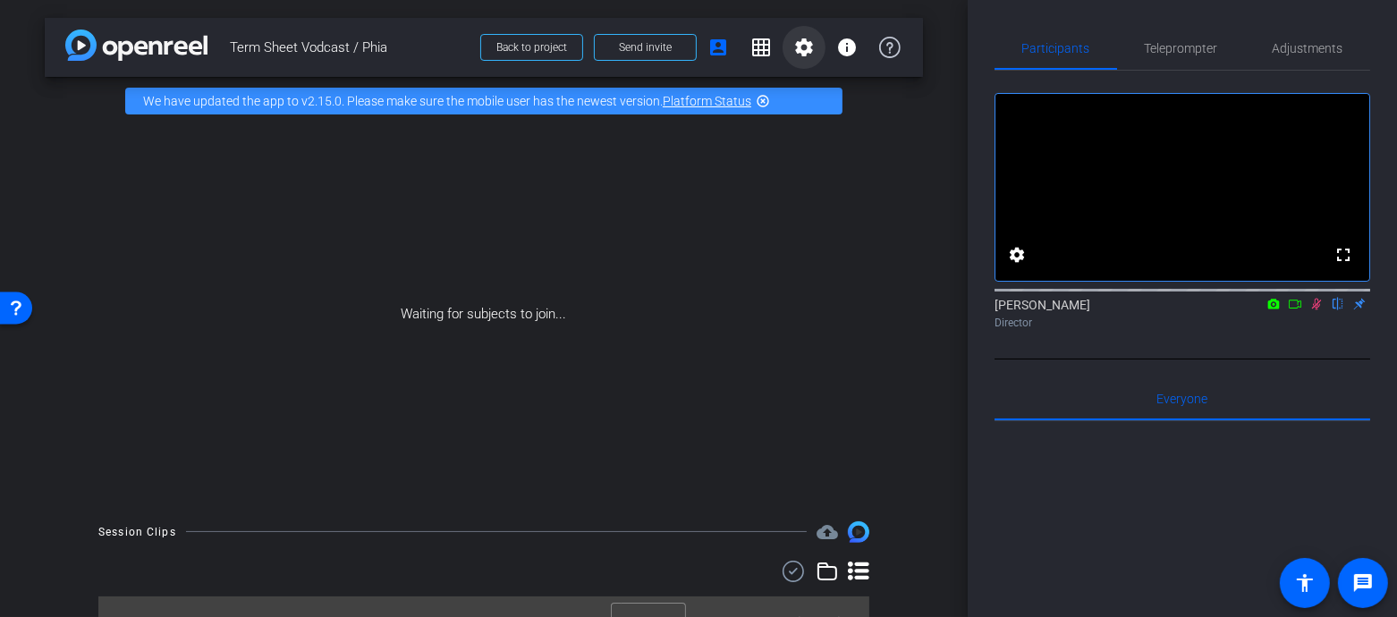
click at [812, 41] on mat-icon "settings" at bounding box center [803, 47] width 21 height 21
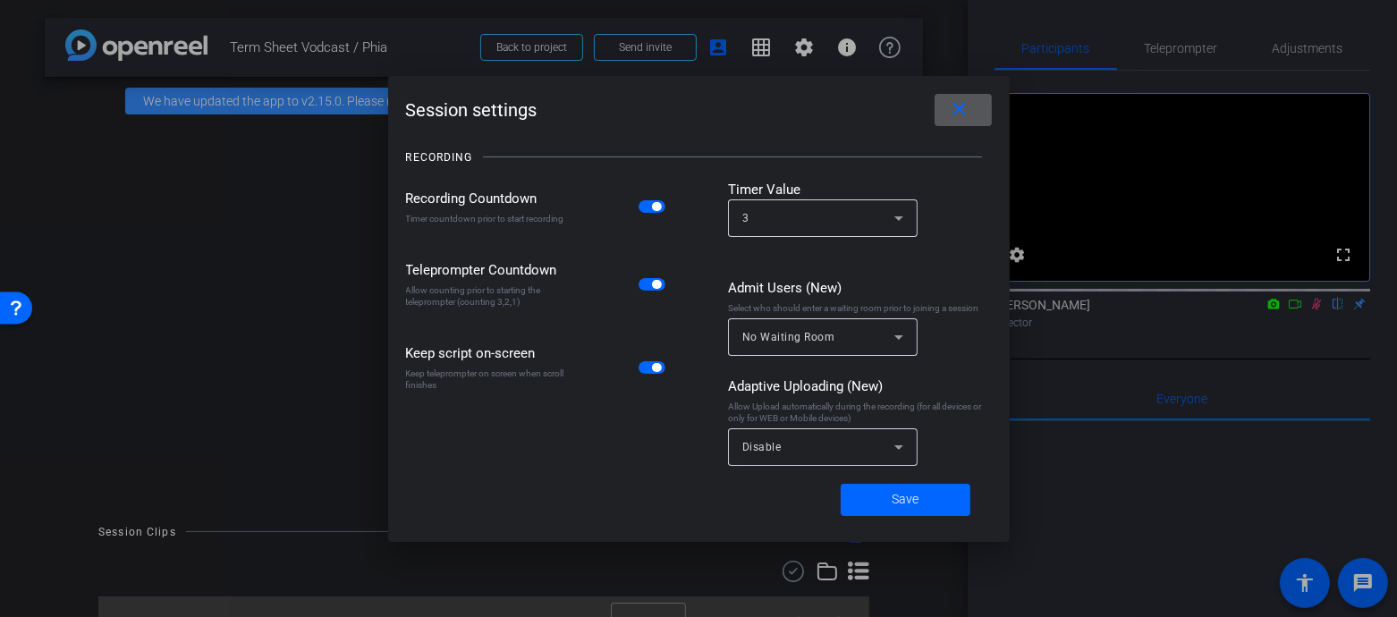
click at [0, 0] on span at bounding box center [0, 0] width 0 height 0
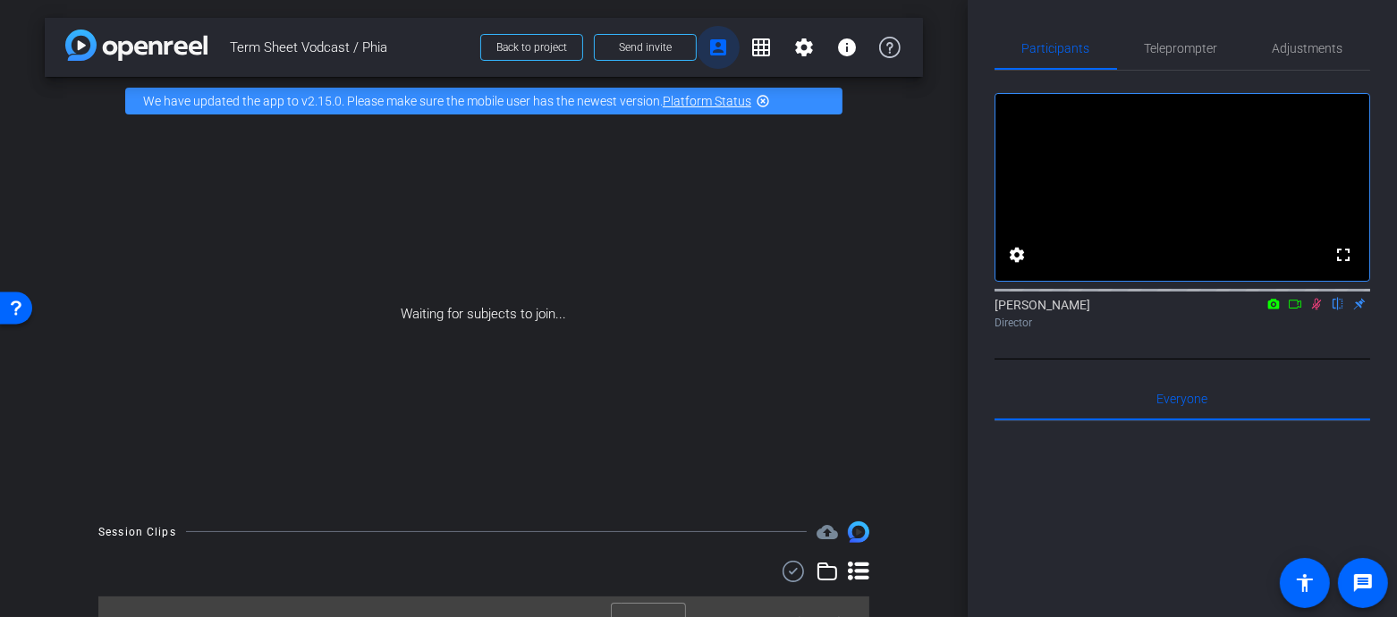
click at [712, 46] on mat-icon "account_box" at bounding box center [717, 47] width 21 height 21
click at [722, 52] on mat-icon "account_box" at bounding box center [717, 47] width 21 height 21
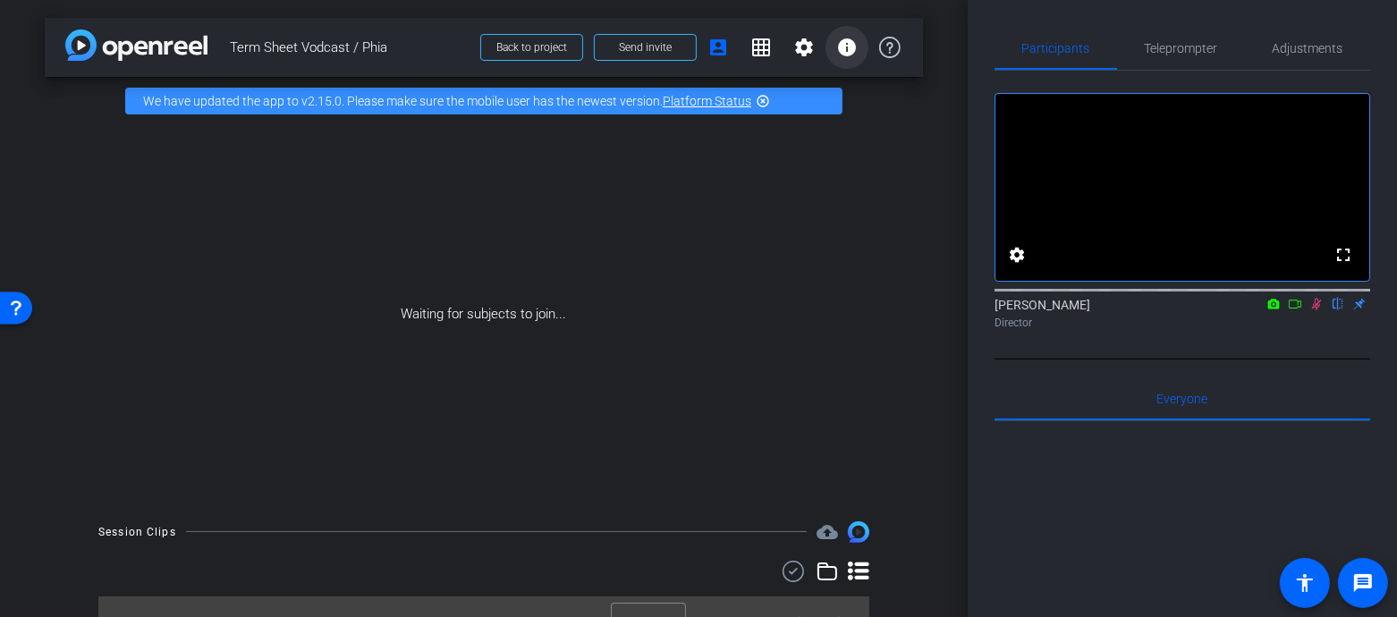
click at [842, 56] on mat-icon "info" at bounding box center [846, 47] width 21 height 21
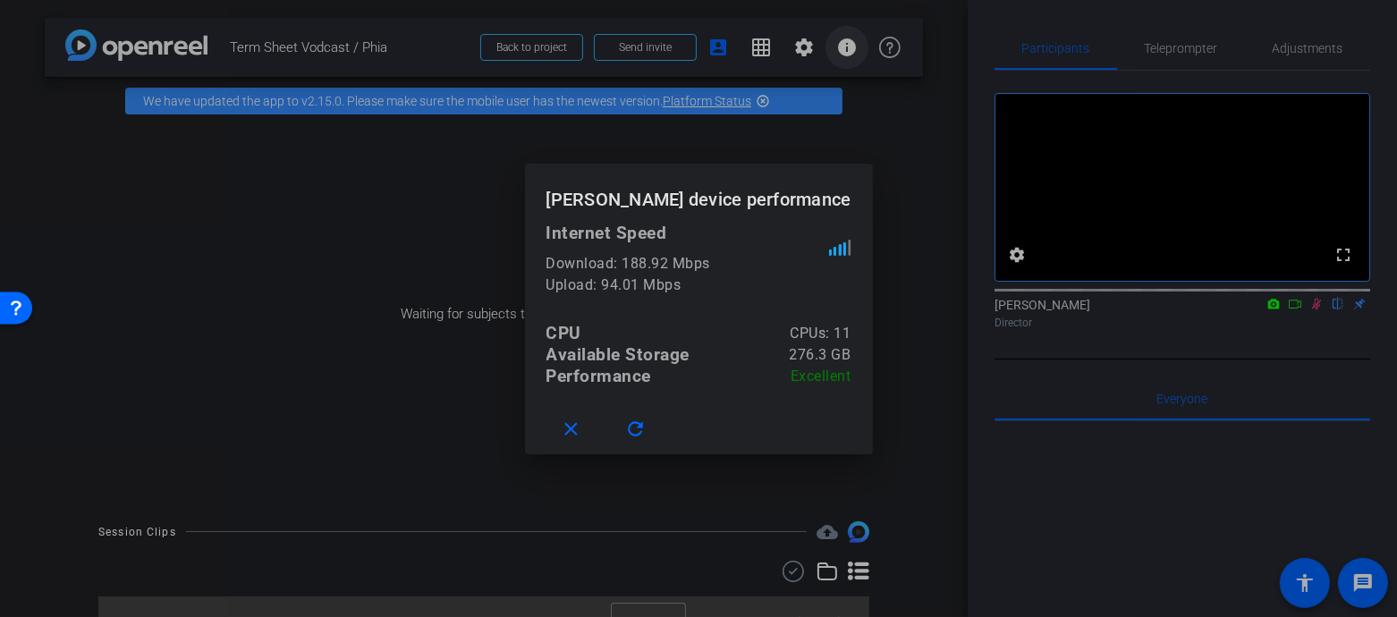
click at [842, 56] on div at bounding box center [698, 308] width 1397 height 617
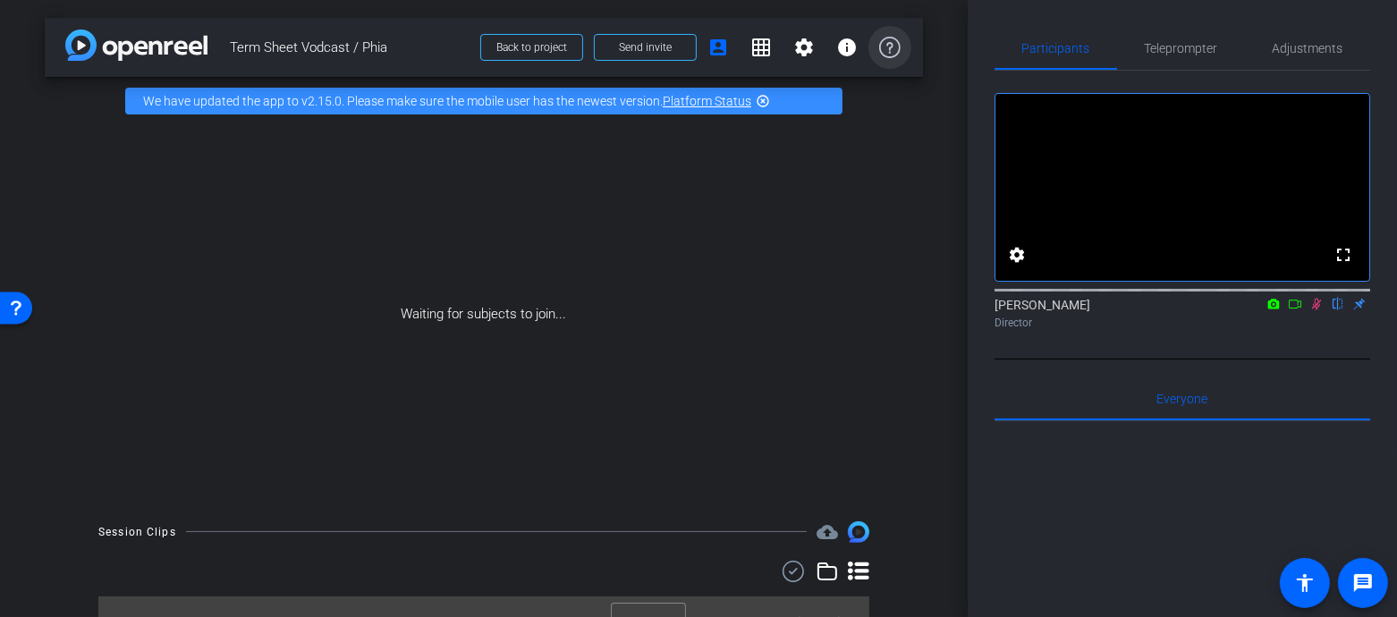
click at [886, 52] on icon at bounding box center [889, 47] width 21 height 21
click at [665, 54] on span "Send invite" at bounding box center [645, 47] width 53 height 14
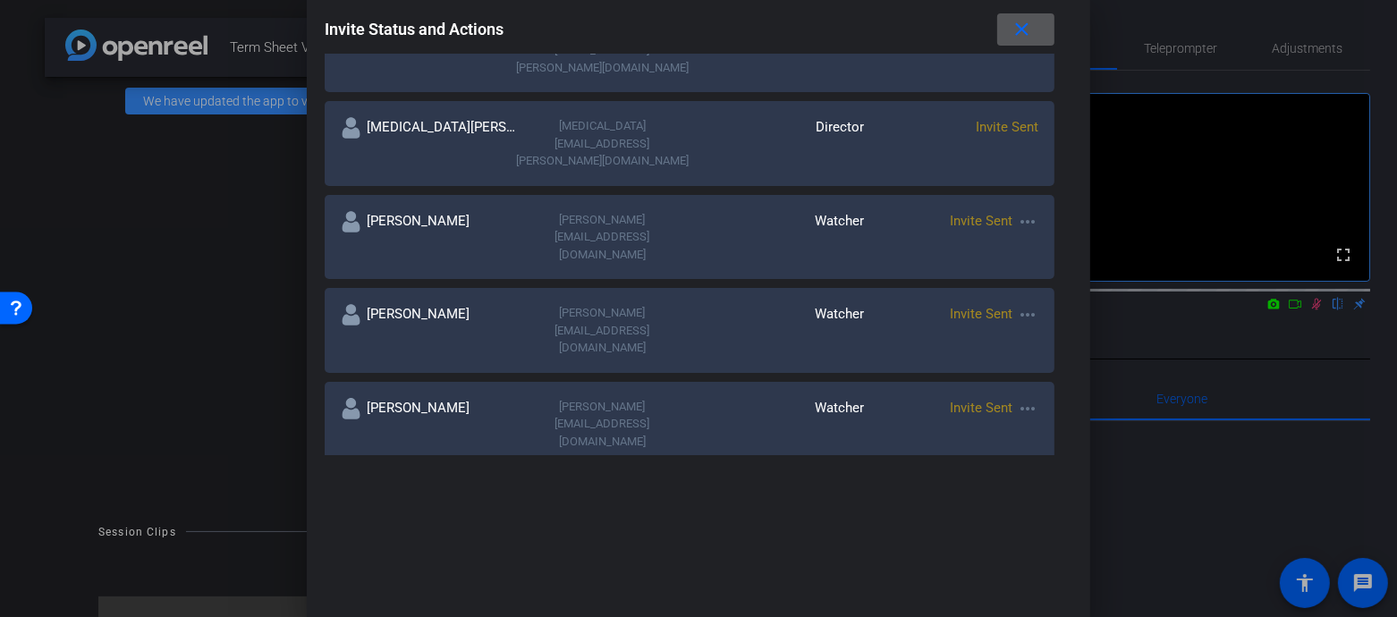
scroll to position [382, 0]
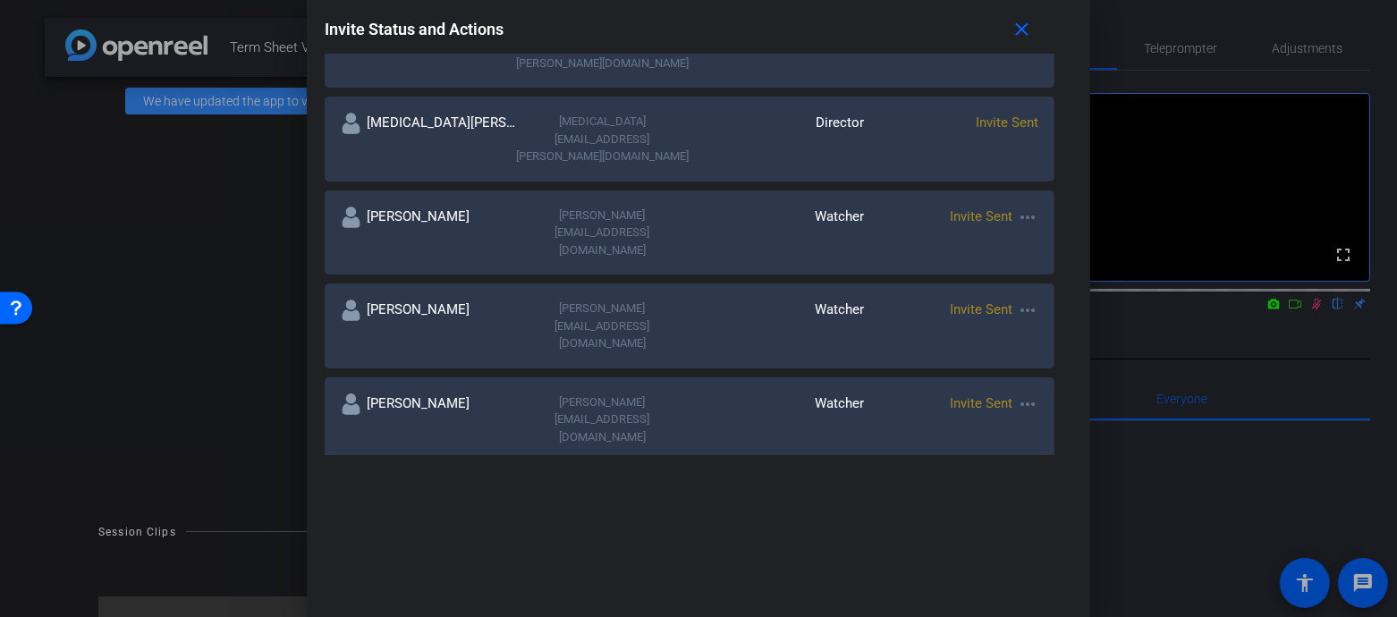
click at [1017, 207] on mat-icon "more_horiz" at bounding box center [1027, 217] width 21 height 21
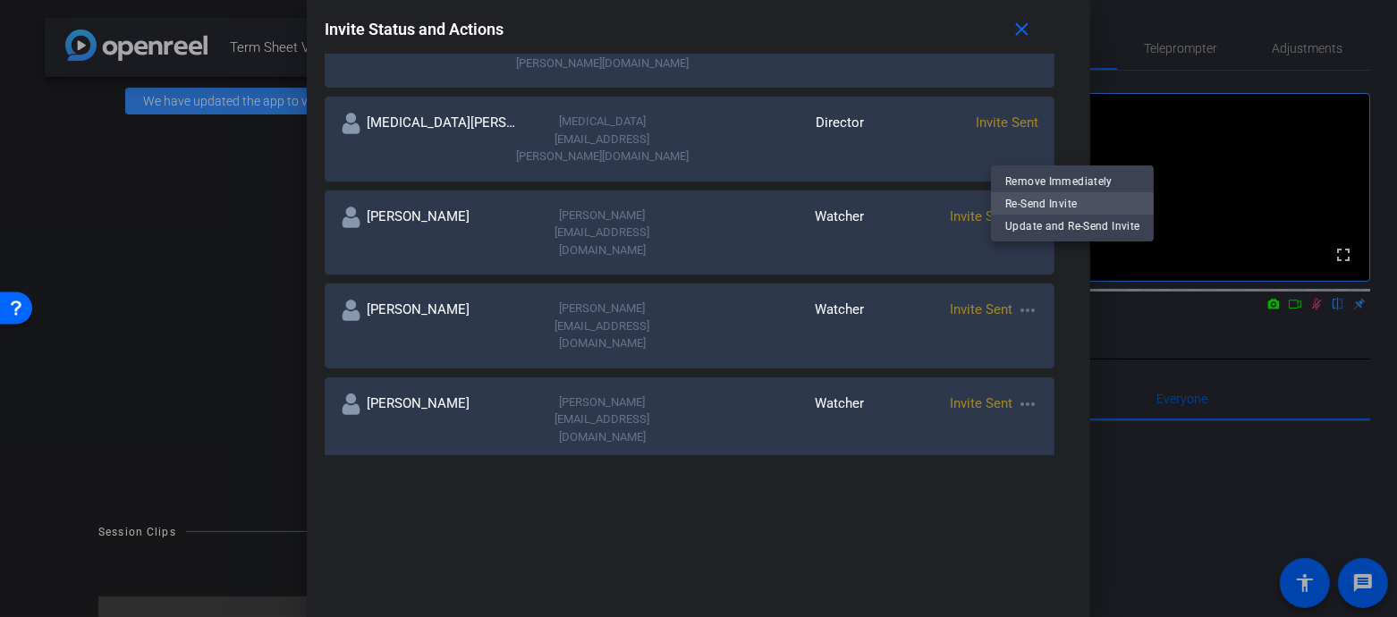
click at [1038, 205] on span "Re-Send Invite" at bounding box center [1072, 202] width 134 height 21
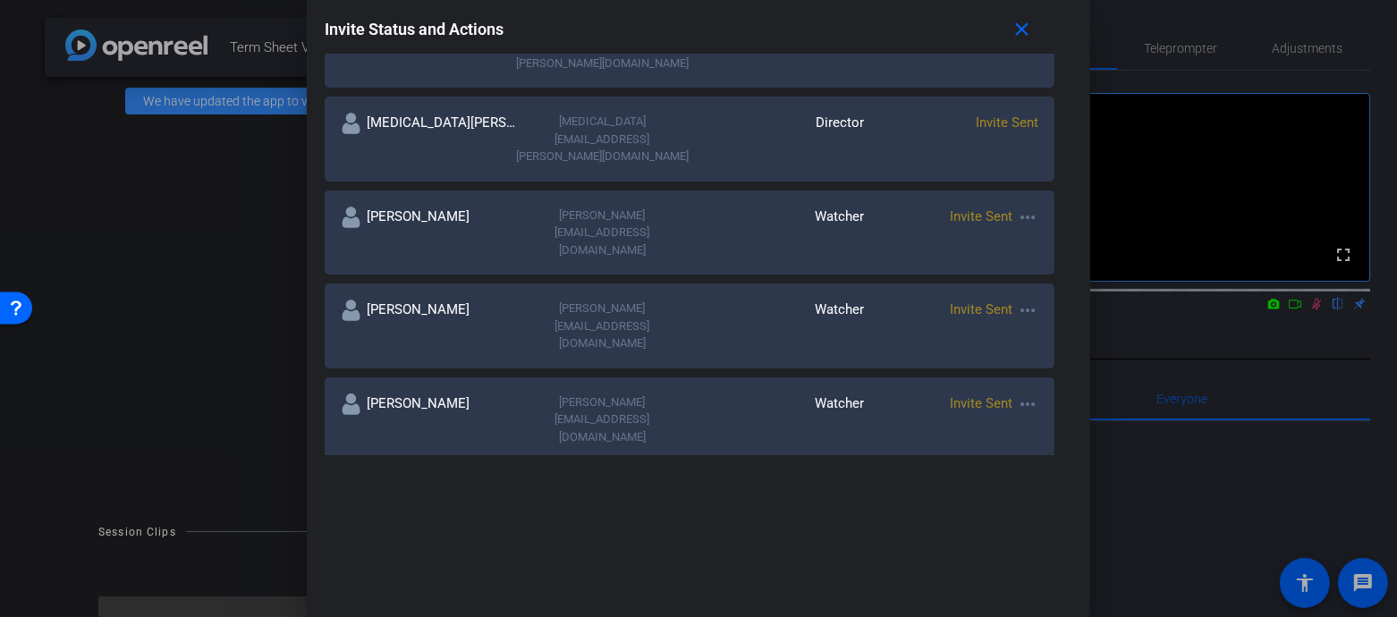
click at [204, 221] on div at bounding box center [698, 308] width 1397 height 617
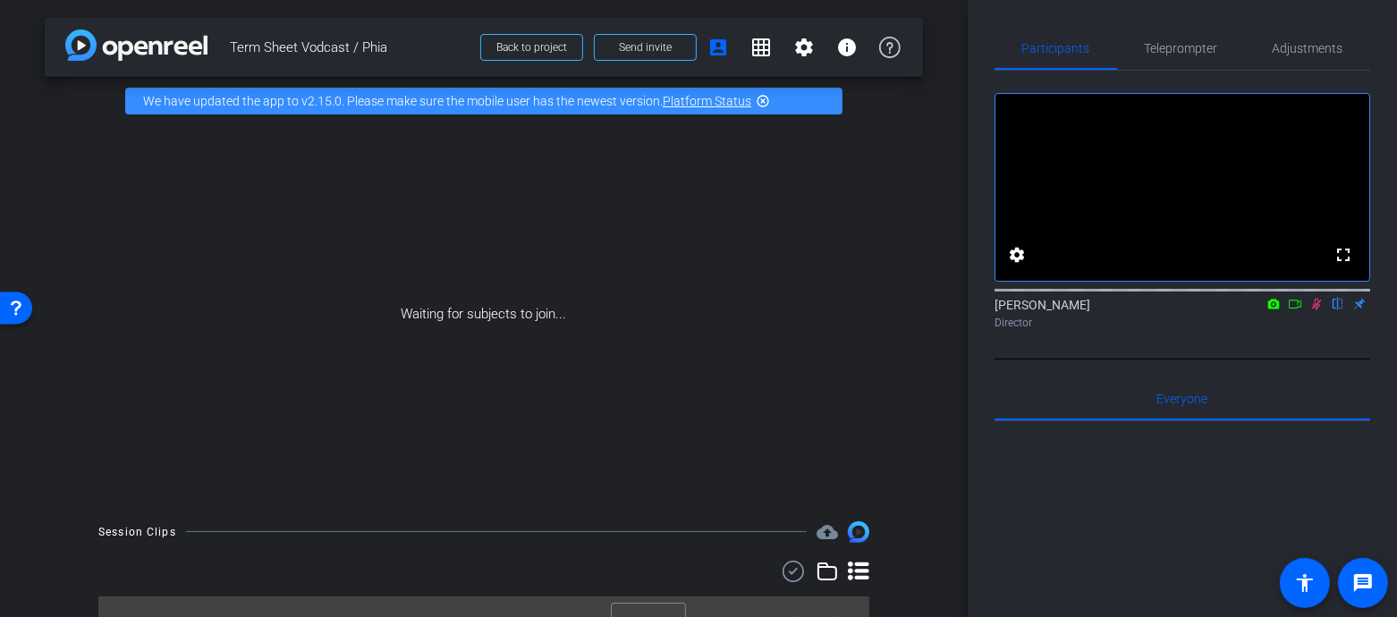
click at [1295, 310] on icon at bounding box center [1295, 304] width 14 height 13
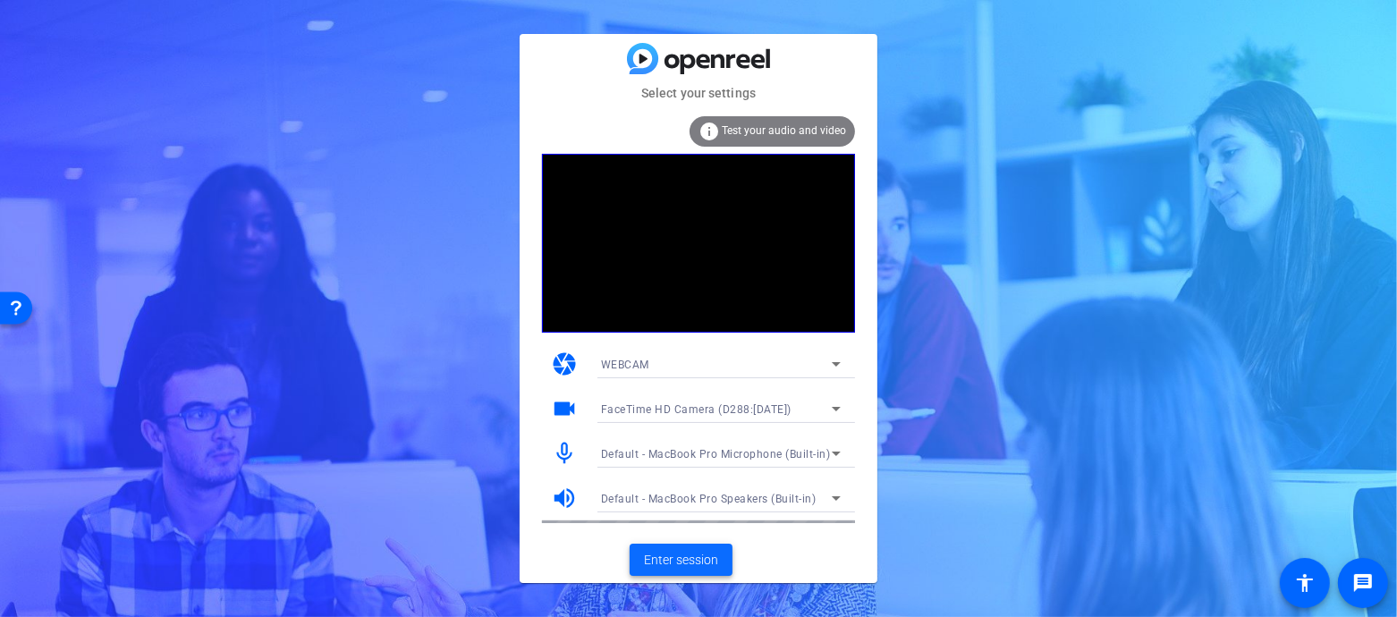
click at [688, 562] on span "Enter session" at bounding box center [681, 560] width 74 height 19
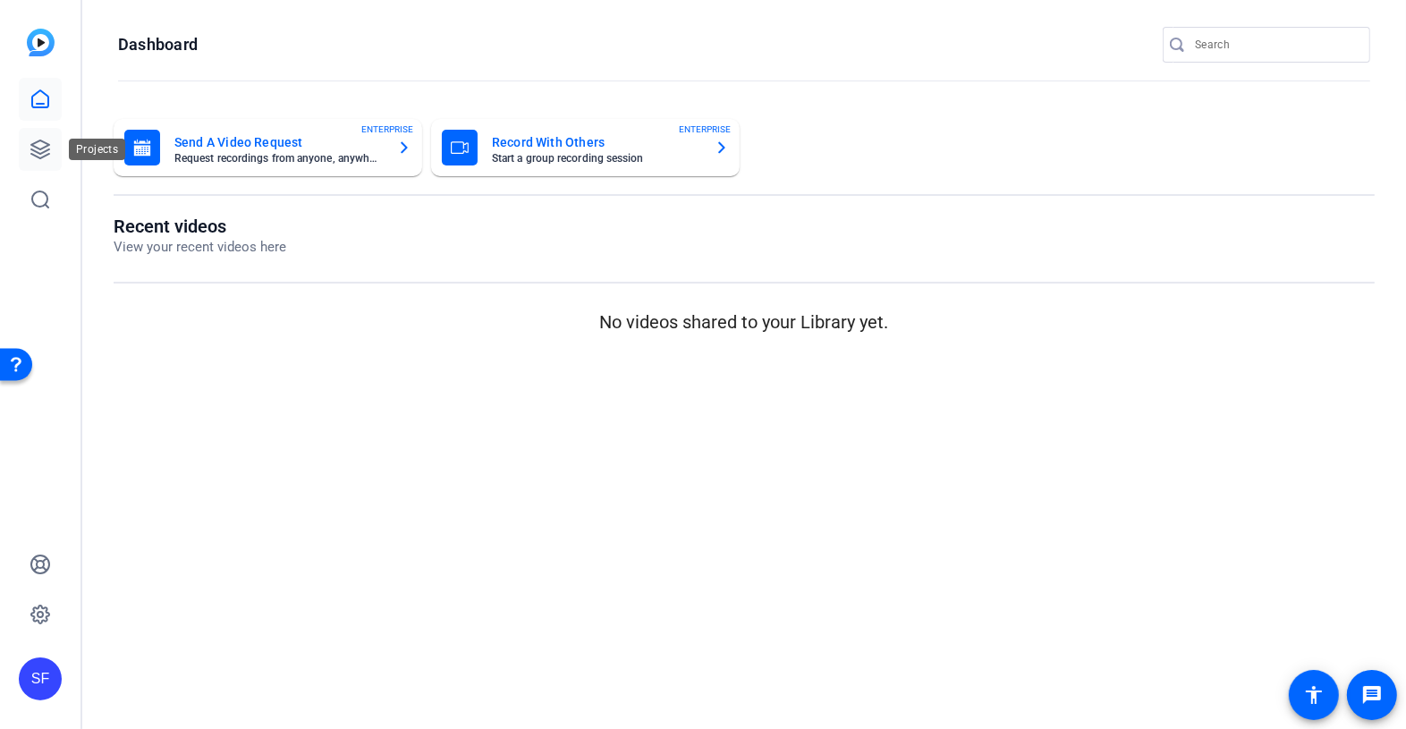
click at [46, 148] on icon at bounding box center [40, 149] width 21 height 21
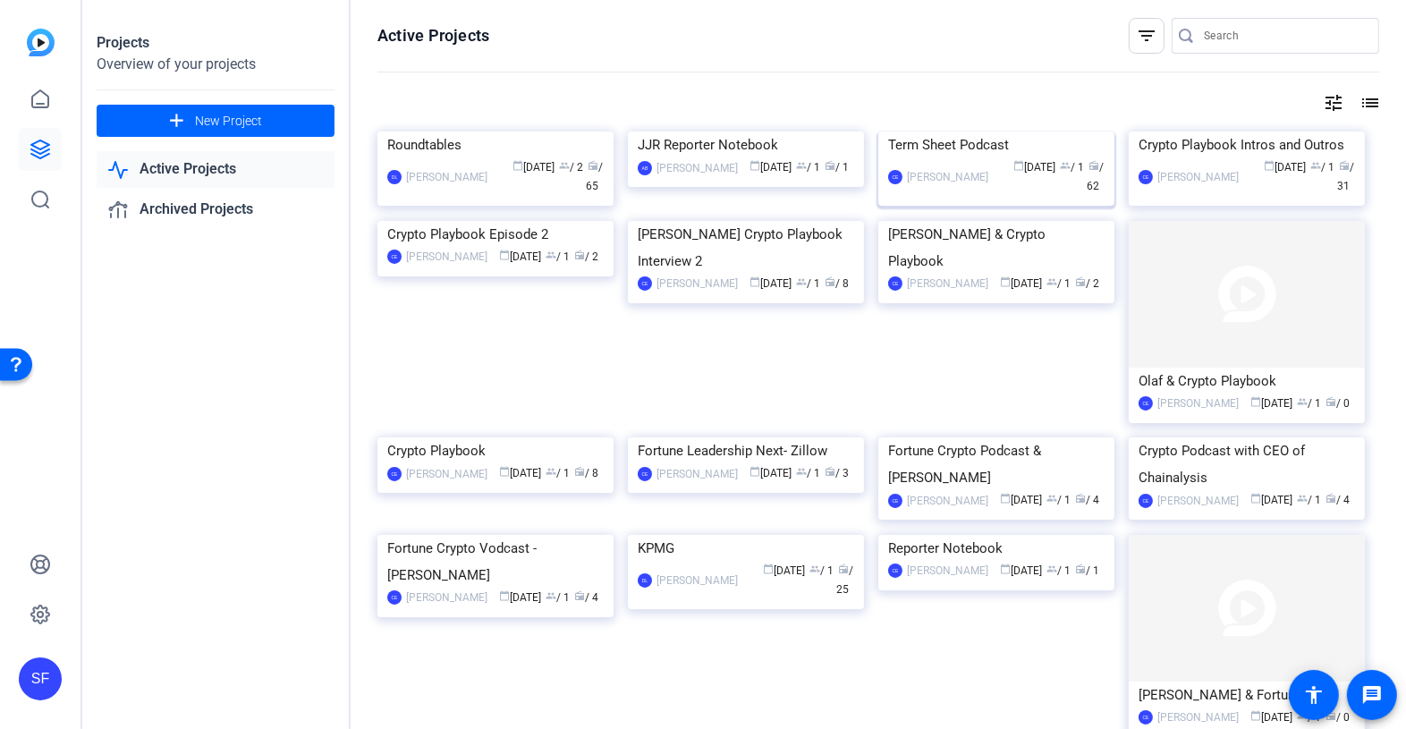
click at [991, 131] on img at bounding box center [996, 131] width 236 height 0
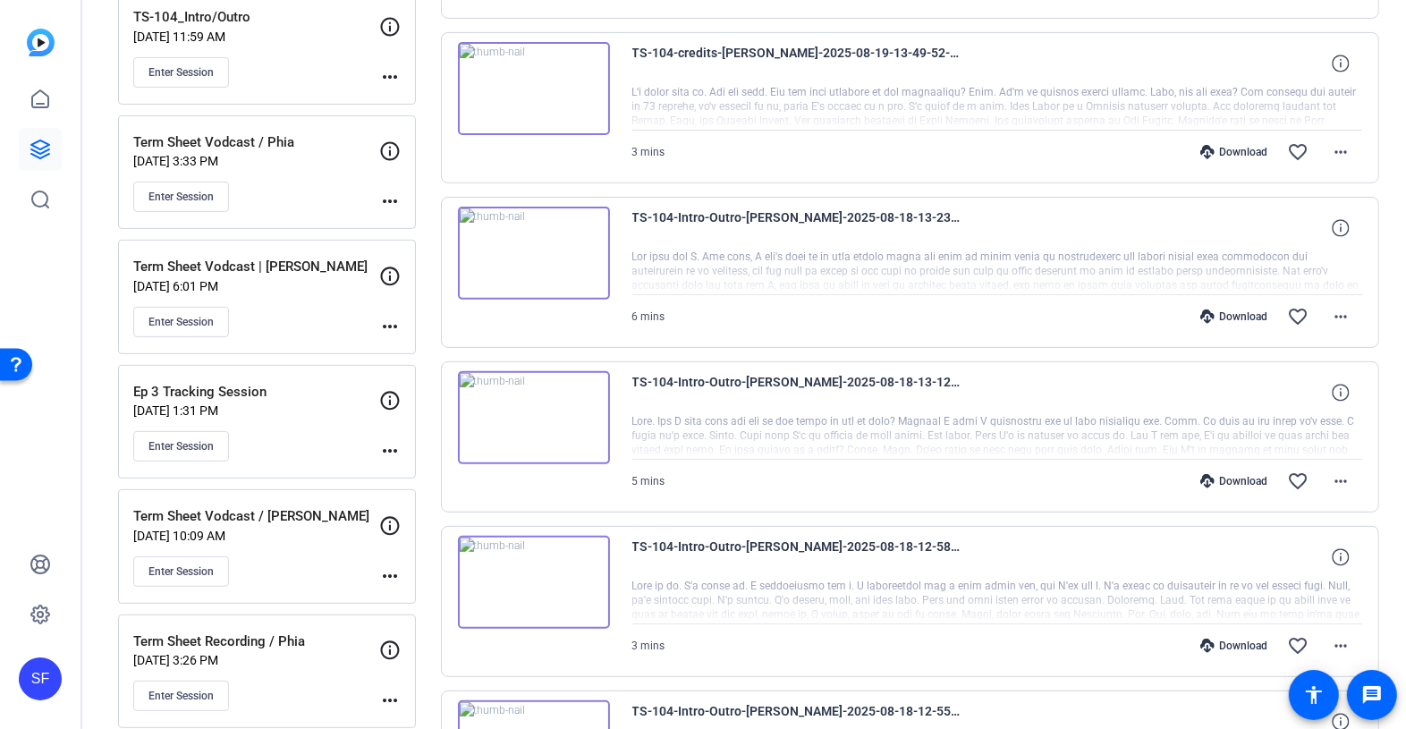
scroll to position [521, 0]
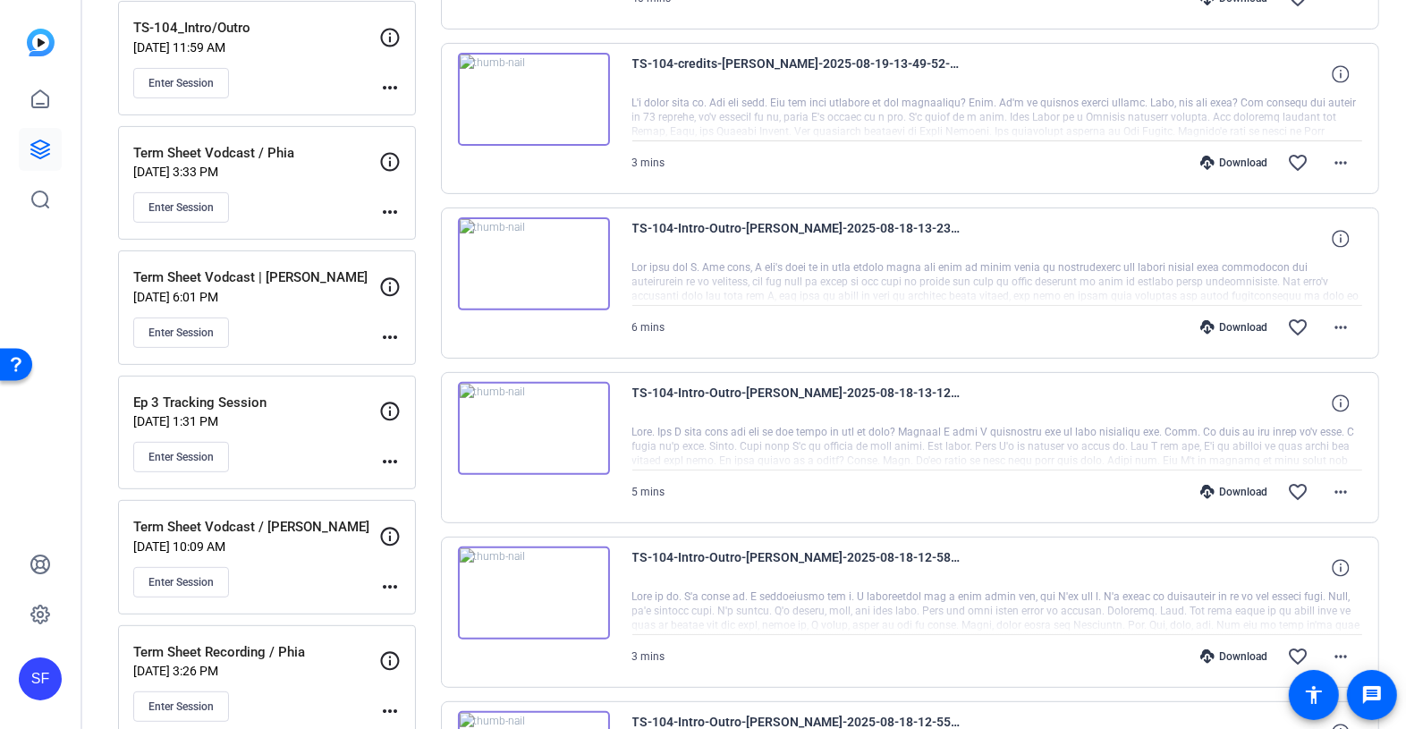
click at [278, 155] on p "Term Sheet Vodcast / Phia" at bounding box center [256, 153] width 246 height 21
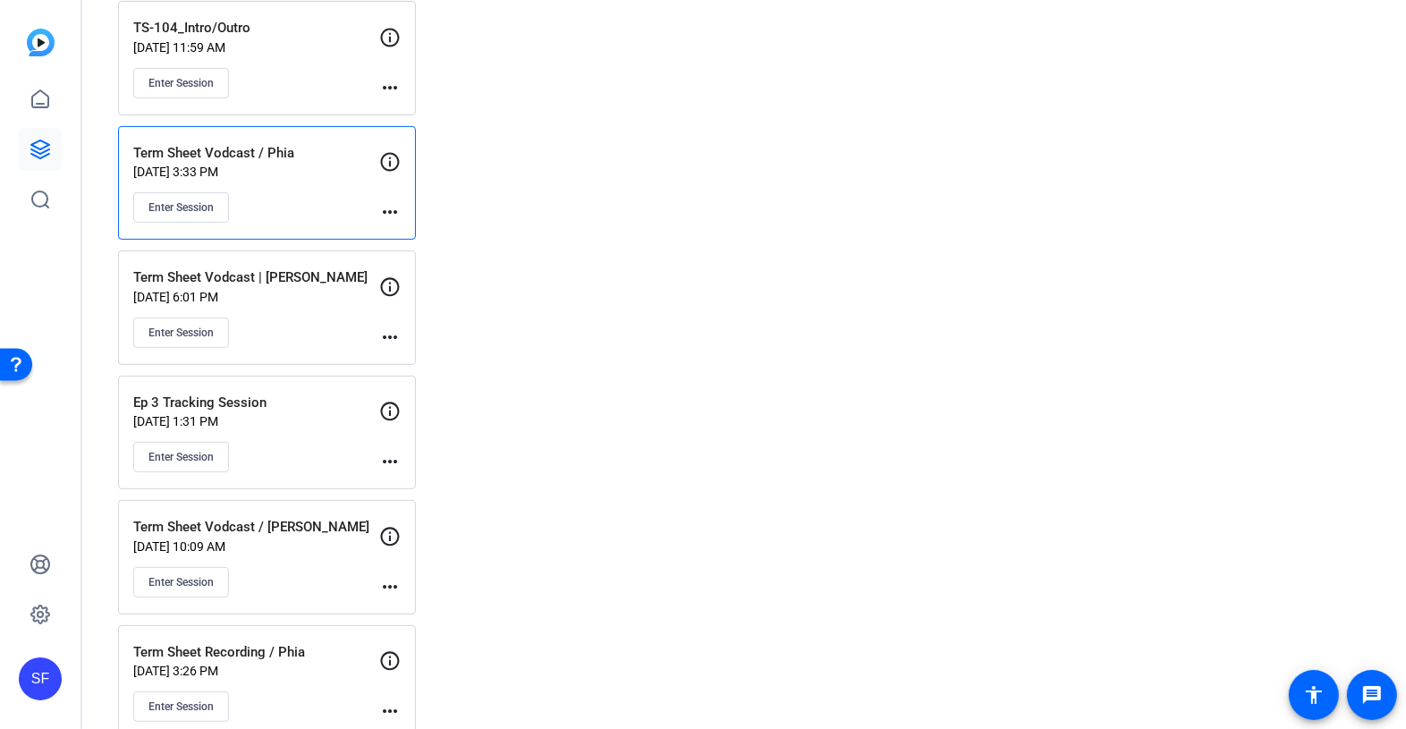
click at [390, 207] on mat-icon "more_horiz" at bounding box center [389, 211] width 21 height 21
click at [311, 212] on div at bounding box center [703, 364] width 1406 height 729
click at [200, 208] on button "Enter Session" at bounding box center [181, 207] width 96 height 30
